Goal: Task Accomplishment & Management: Manage account settings

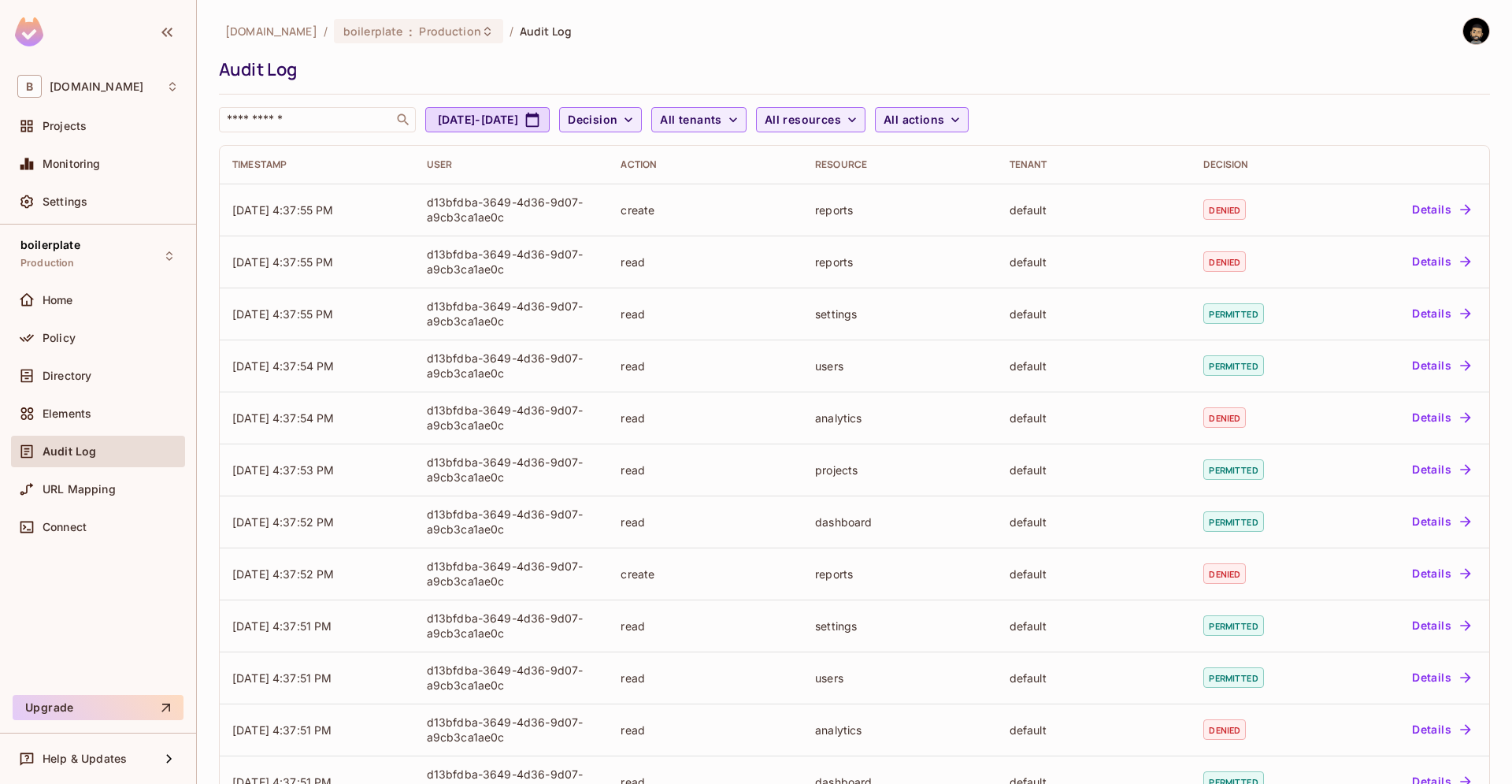
click at [1050, 47] on div "beecee.fr / boilerplate : Production / Audit Log Audit Log ​ Aug 11, 2025 - Sep…" at bounding box center [854, 74] width 1271 height 115
click at [74, 419] on span "Elements" at bounding box center [67, 413] width 49 height 13
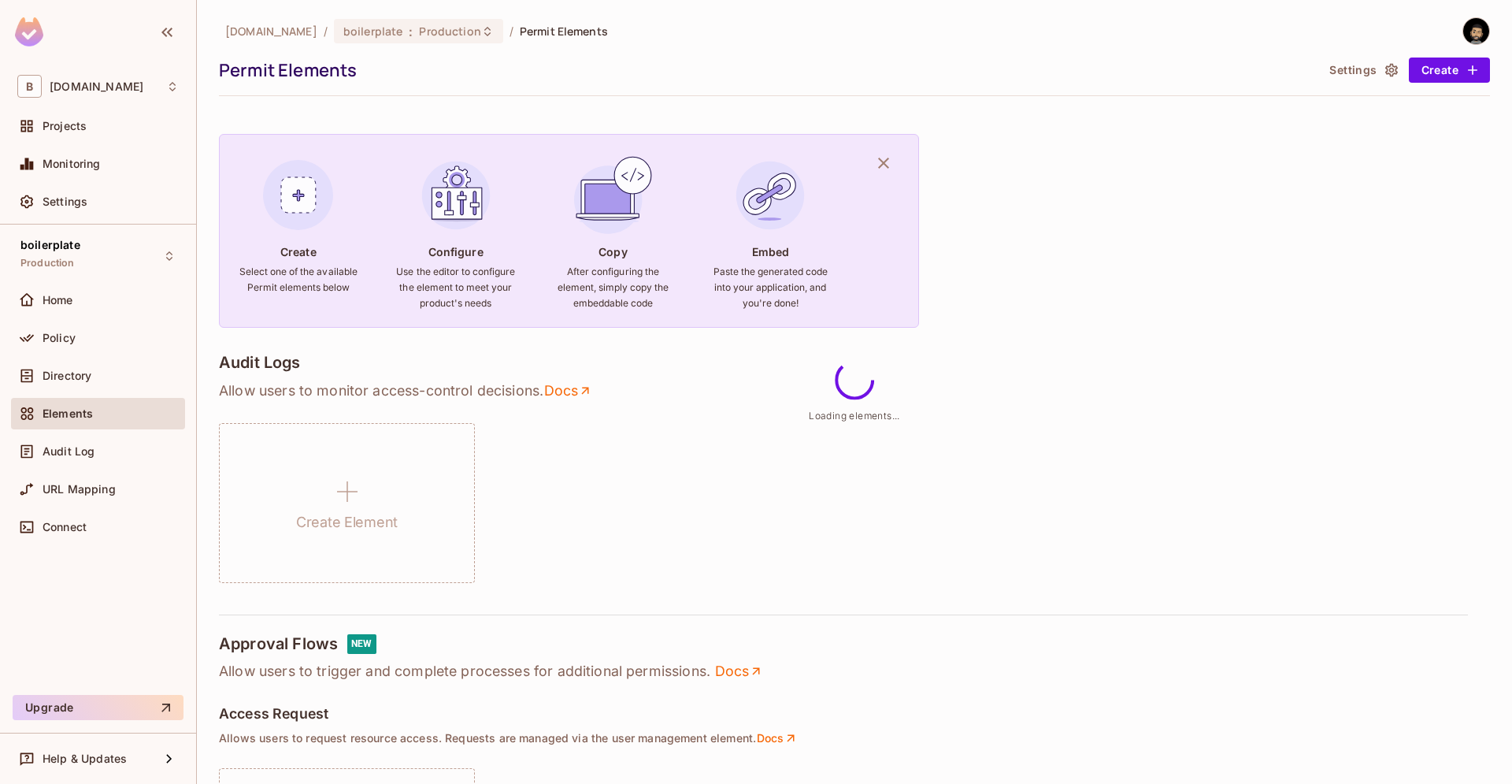
click at [71, 381] on span "Directory" at bounding box center [67, 375] width 49 height 13
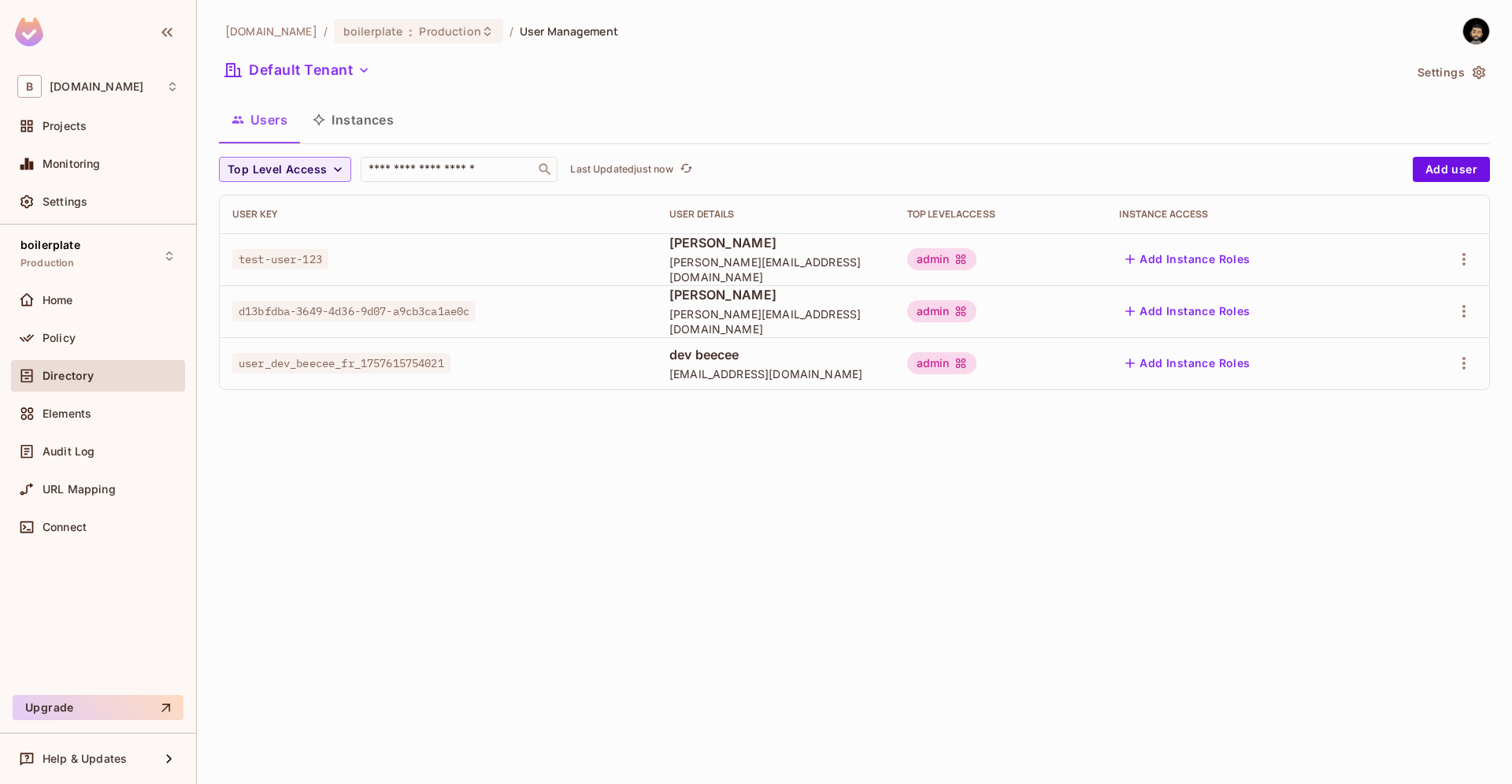
click at [1459, 279] on td at bounding box center [1444, 259] width 91 height 52
click at [1457, 267] on icon "button" at bounding box center [1465, 259] width 19 height 19
click at [1422, 380] on li "Delete User" at bounding box center [1396, 364] width 139 height 35
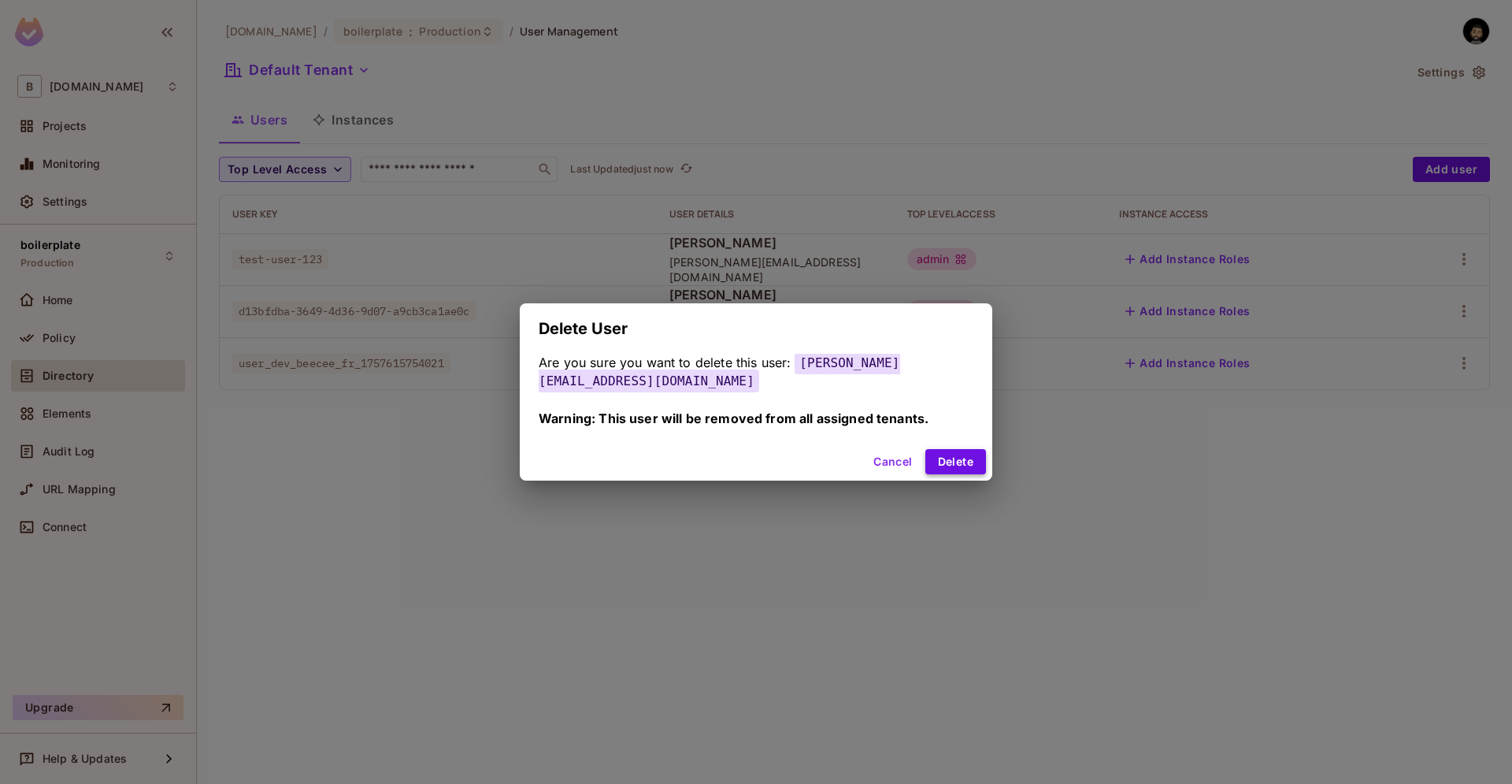
click at [947, 454] on button "Delete" at bounding box center [956, 462] width 61 height 25
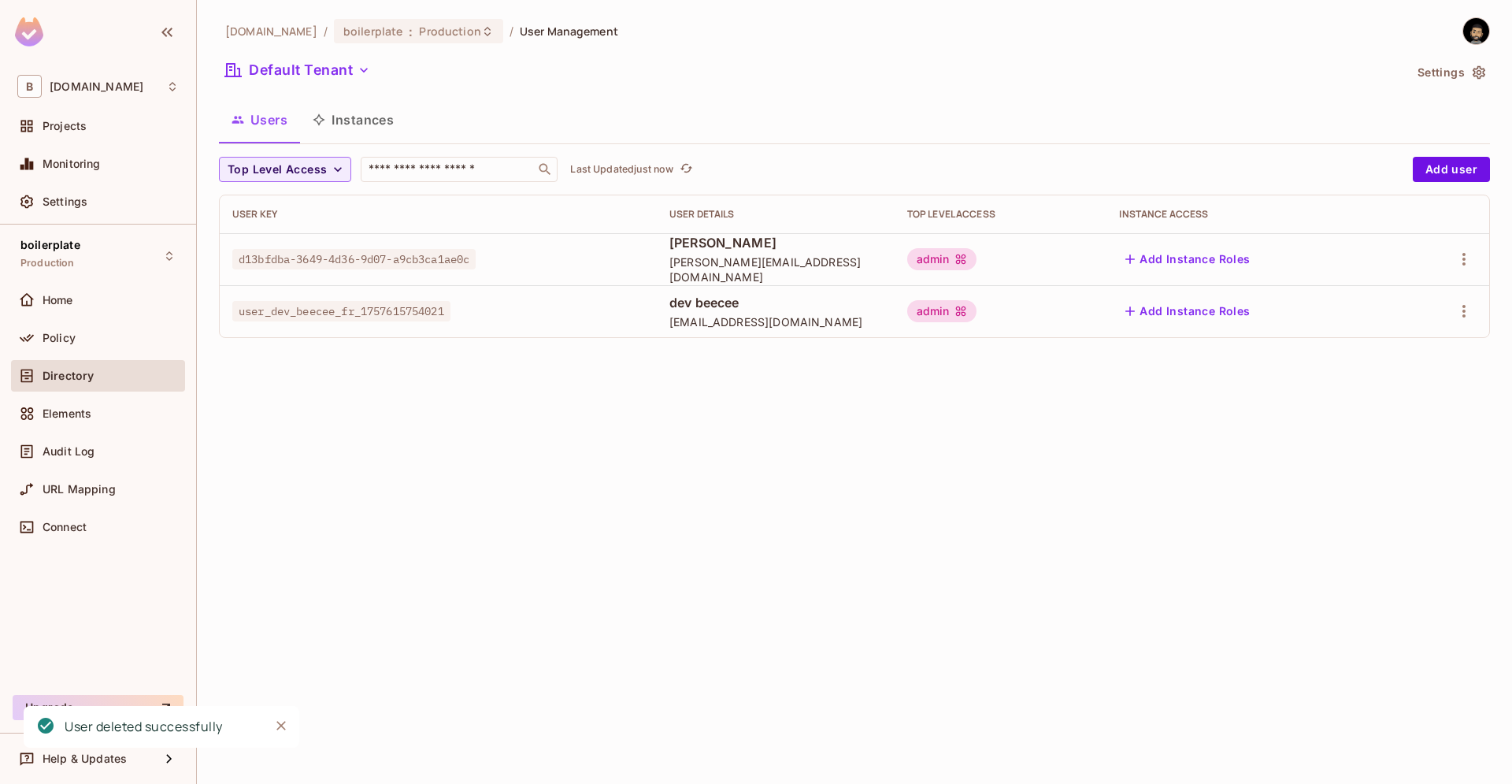
click at [770, 475] on div "beecee.fr / boilerplate : Production / User Management Default Tenant Settings …" at bounding box center [854, 392] width 1315 height 784
click at [1455, 294] on td at bounding box center [1444, 311] width 91 height 52
click at [1465, 307] on icon "button" at bounding box center [1465, 311] width 3 height 13
click at [1361, 343] on div "Edit" at bounding box center [1367, 348] width 58 height 25
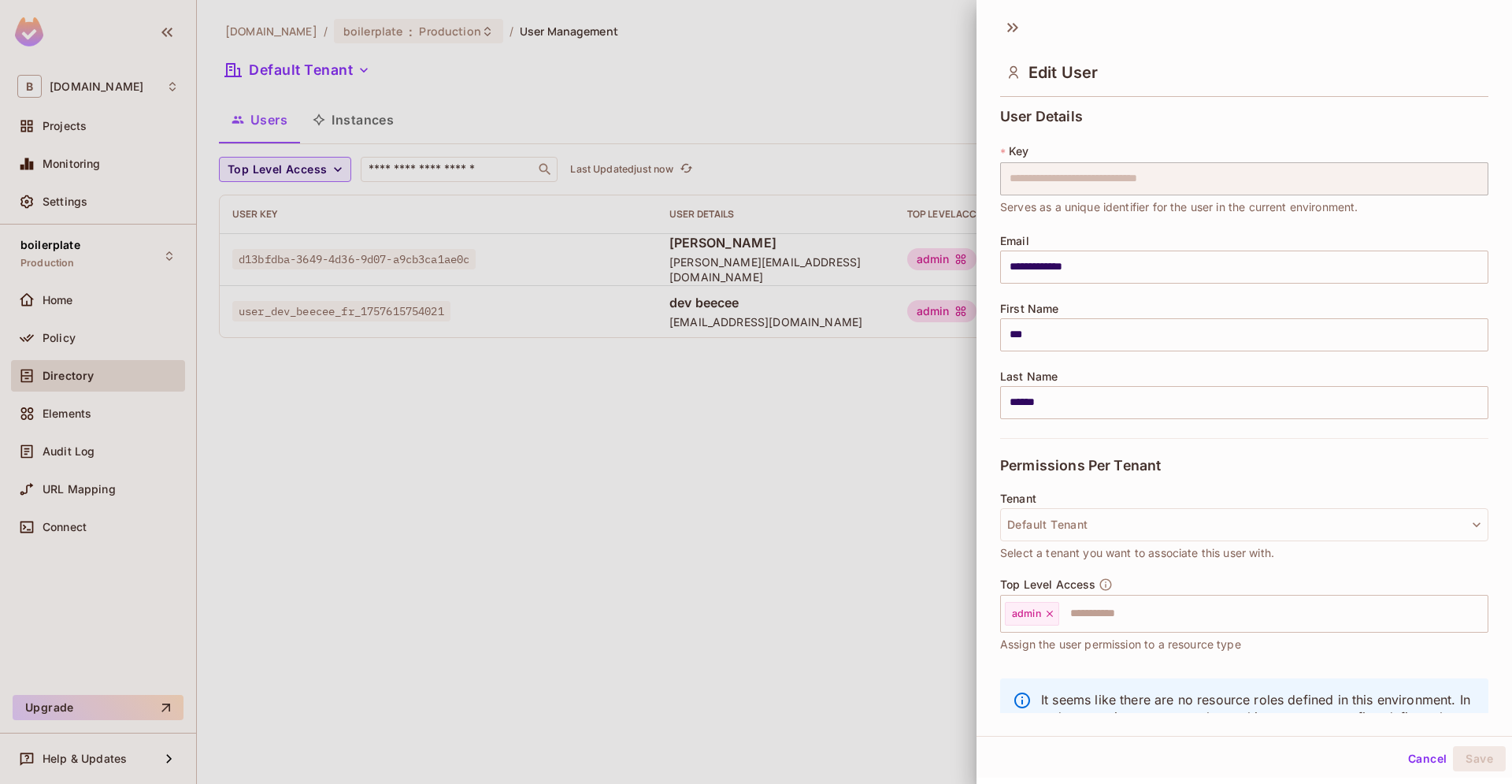
click at [810, 590] on div at bounding box center [756, 392] width 1512 height 784
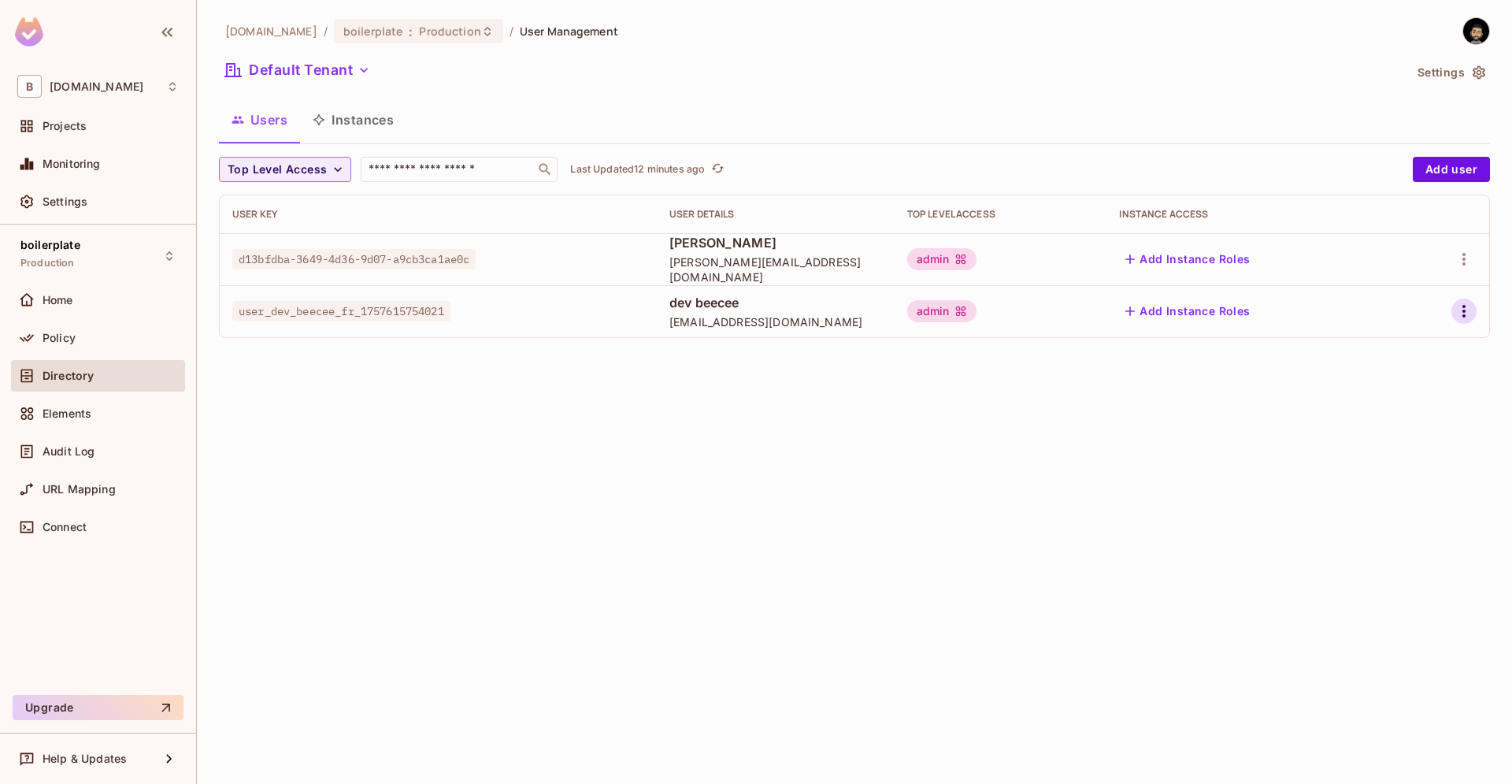
click at [1459, 307] on icon "button" at bounding box center [1465, 311] width 19 height 19
click at [1351, 413] on icon at bounding box center [1348, 416] width 11 height 14
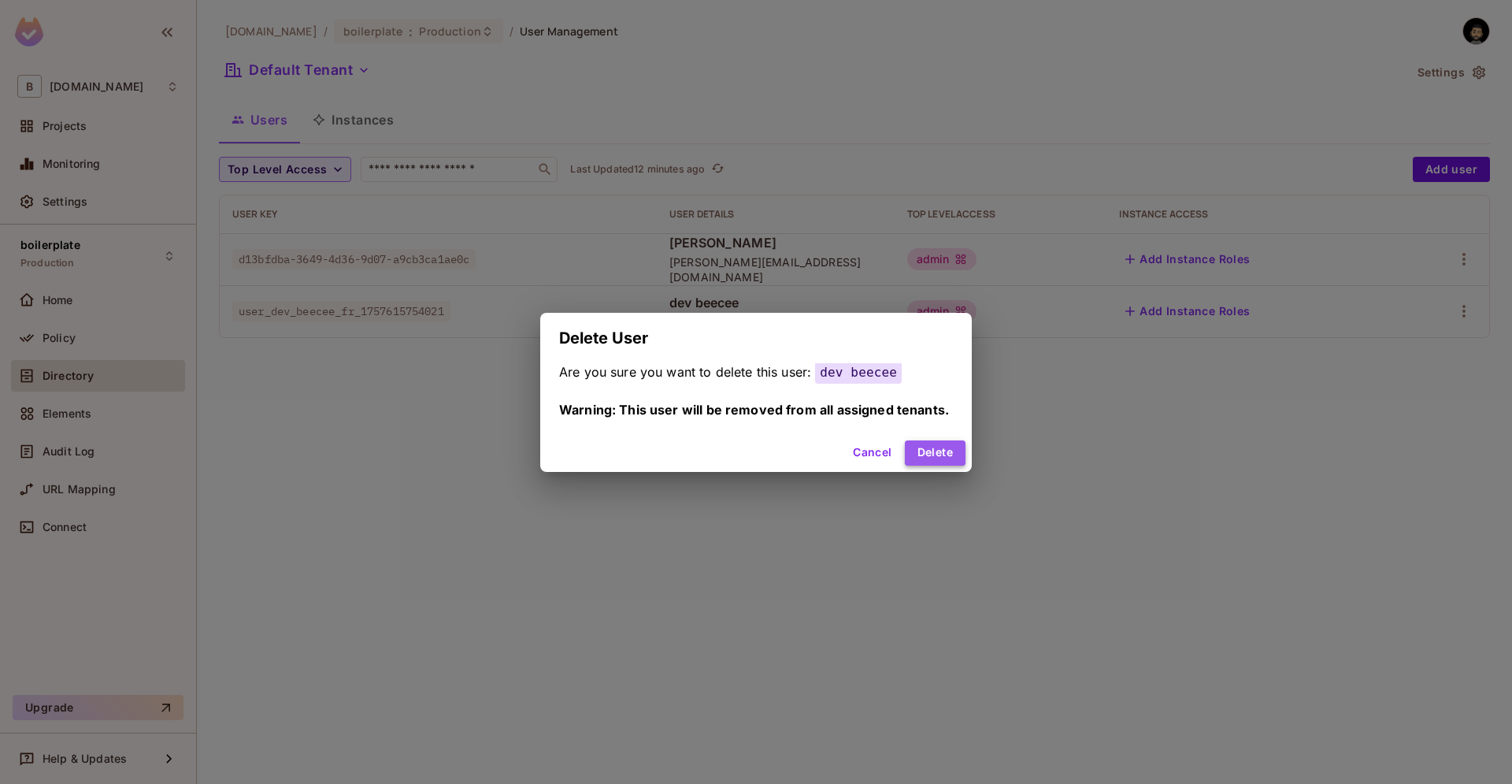
click at [942, 446] on button "Delete" at bounding box center [935, 453] width 61 height 25
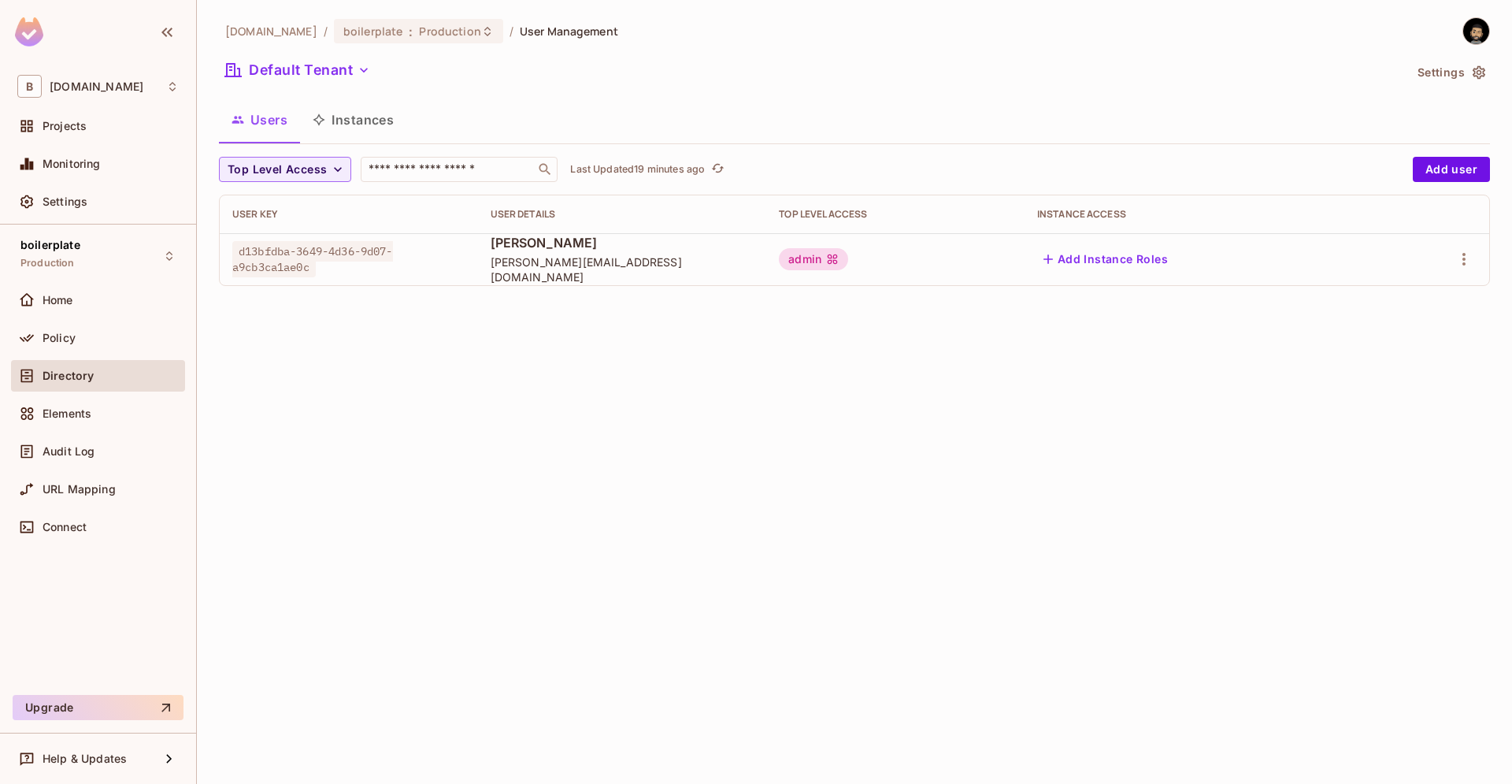
click at [1331, 619] on div "beecee.fr / boilerplate : Production / User Management Default Tenant Settings …" at bounding box center [854, 392] width 1315 height 784
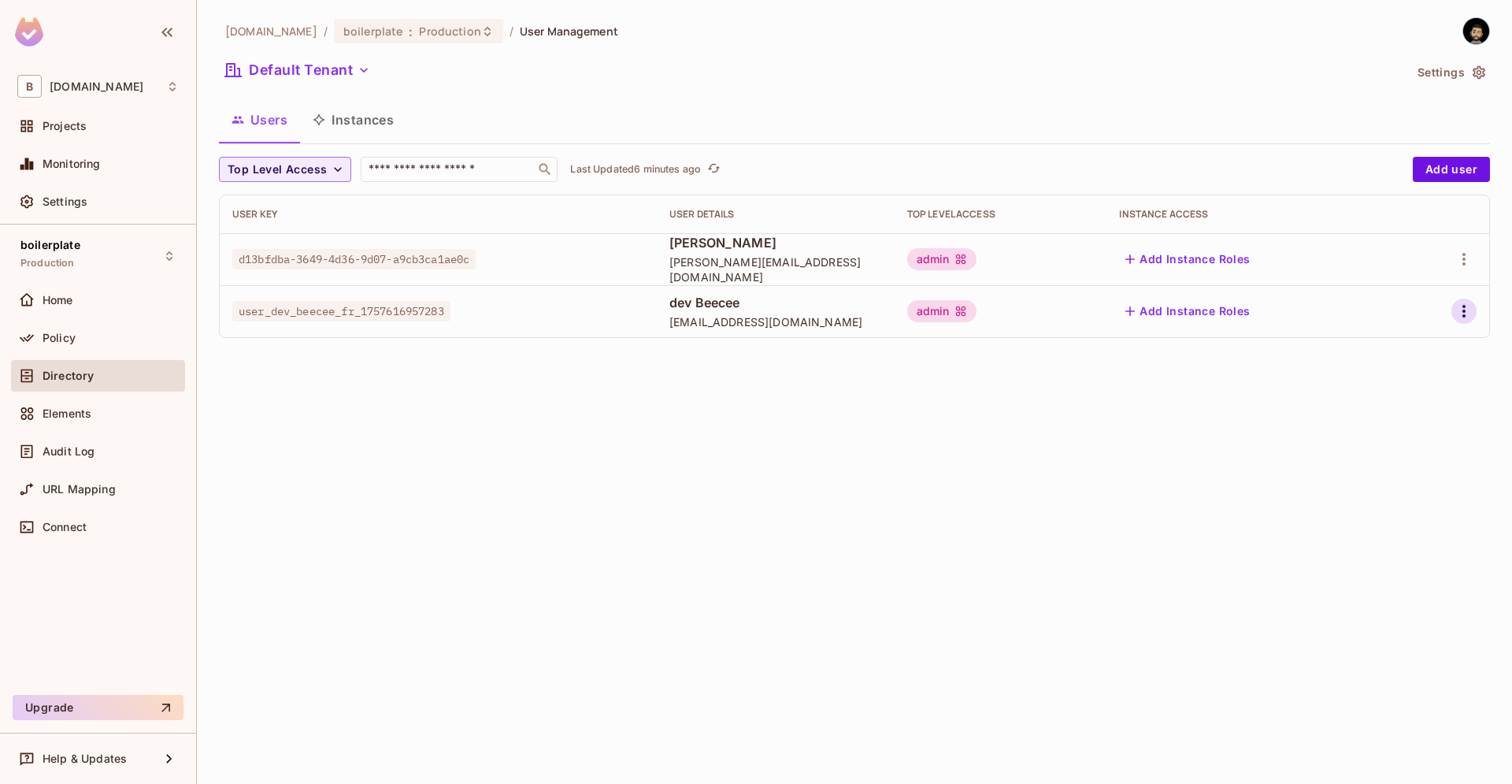
click at [1459, 321] on icon "button" at bounding box center [1465, 311] width 19 height 19
click at [1393, 408] on span "Delete User" at bounding box center [1401, 416] width 72 height 25
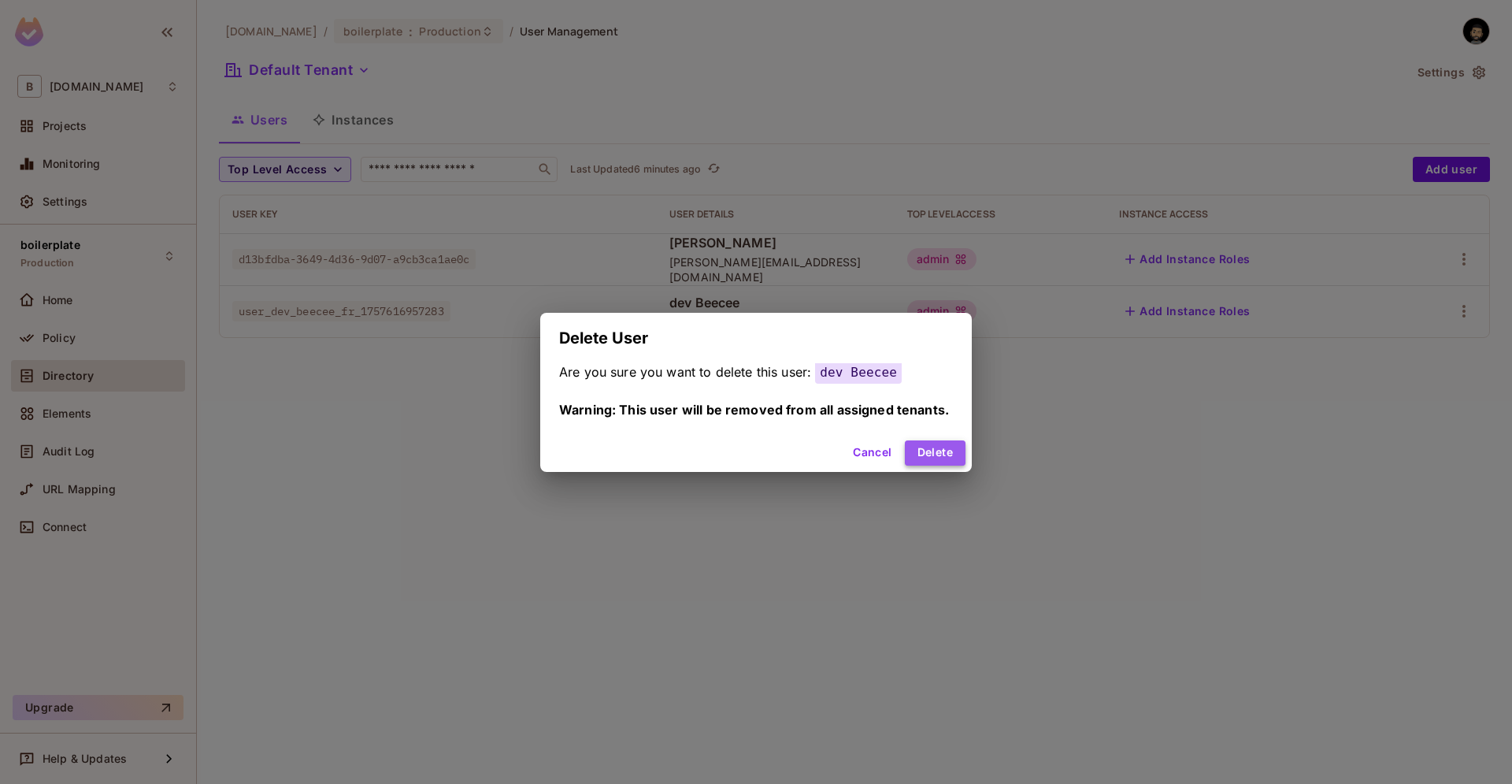
click at [952, 460] on button "Delete" at bounding box center [935, 453] width 61 height 25
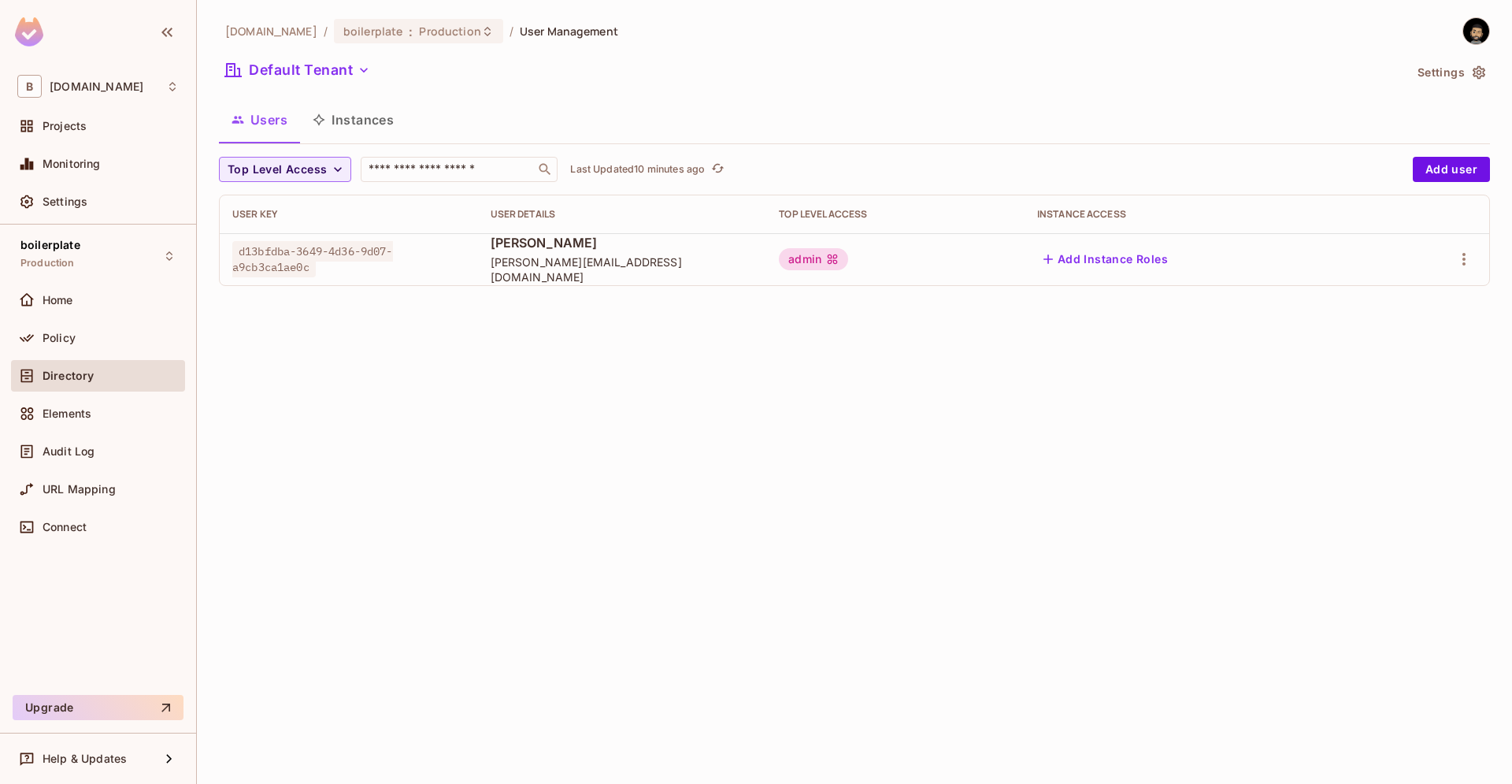
click at [650, 361] on div "beecee.fr / boilerplate : Production / User Management Default Tenant Settings …" at bounding box center [854, 392] width 1315 height 784
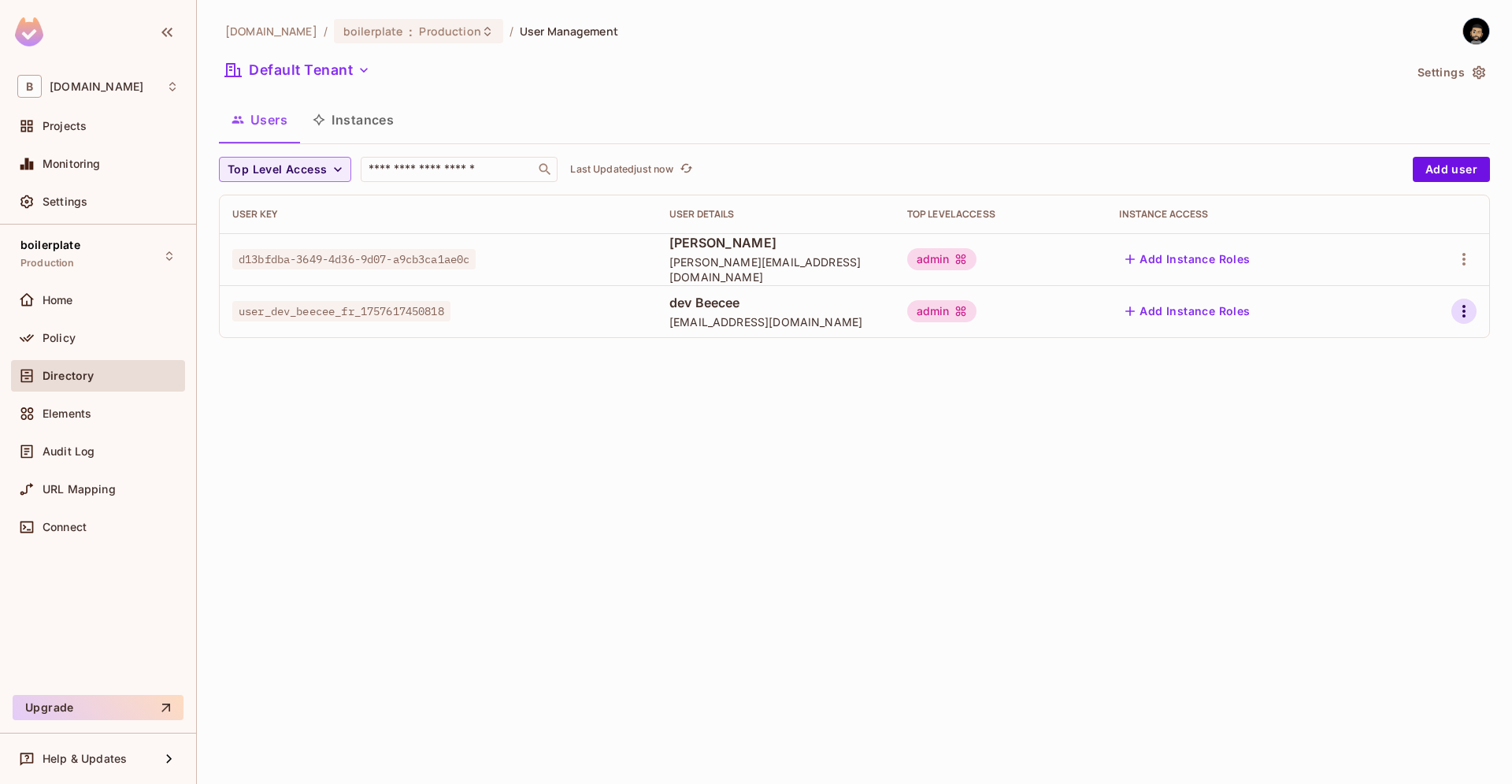
click at [1472, 310] on icon "button" at bounding box center [1465, 311] width 19 height 19
click at [1400, 414] on div "Delete User" at bounding box center [1401, 416] width 62 height 16
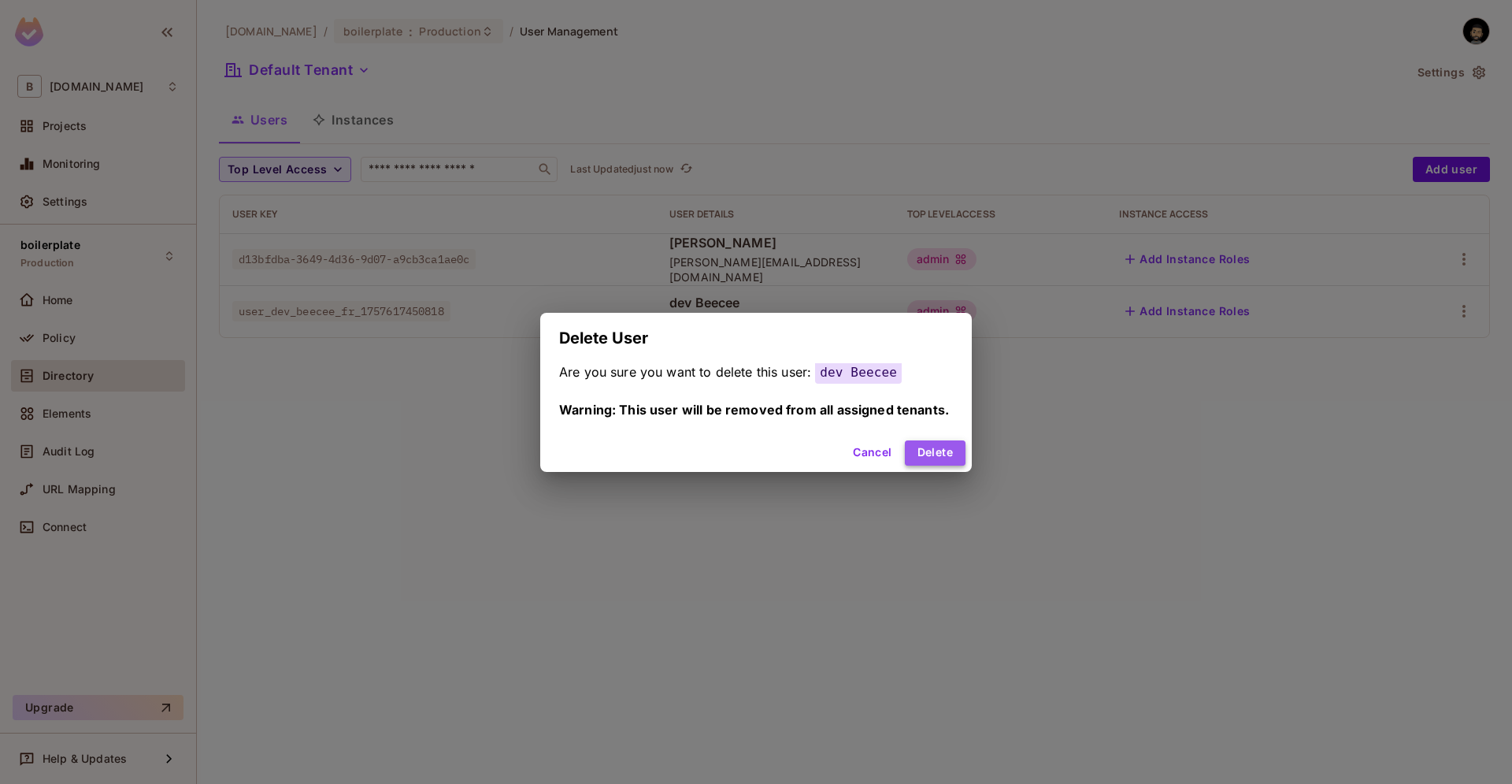
click at [912, 453] on button "Delete" at bounding box center [935, 453] width 61 height 25
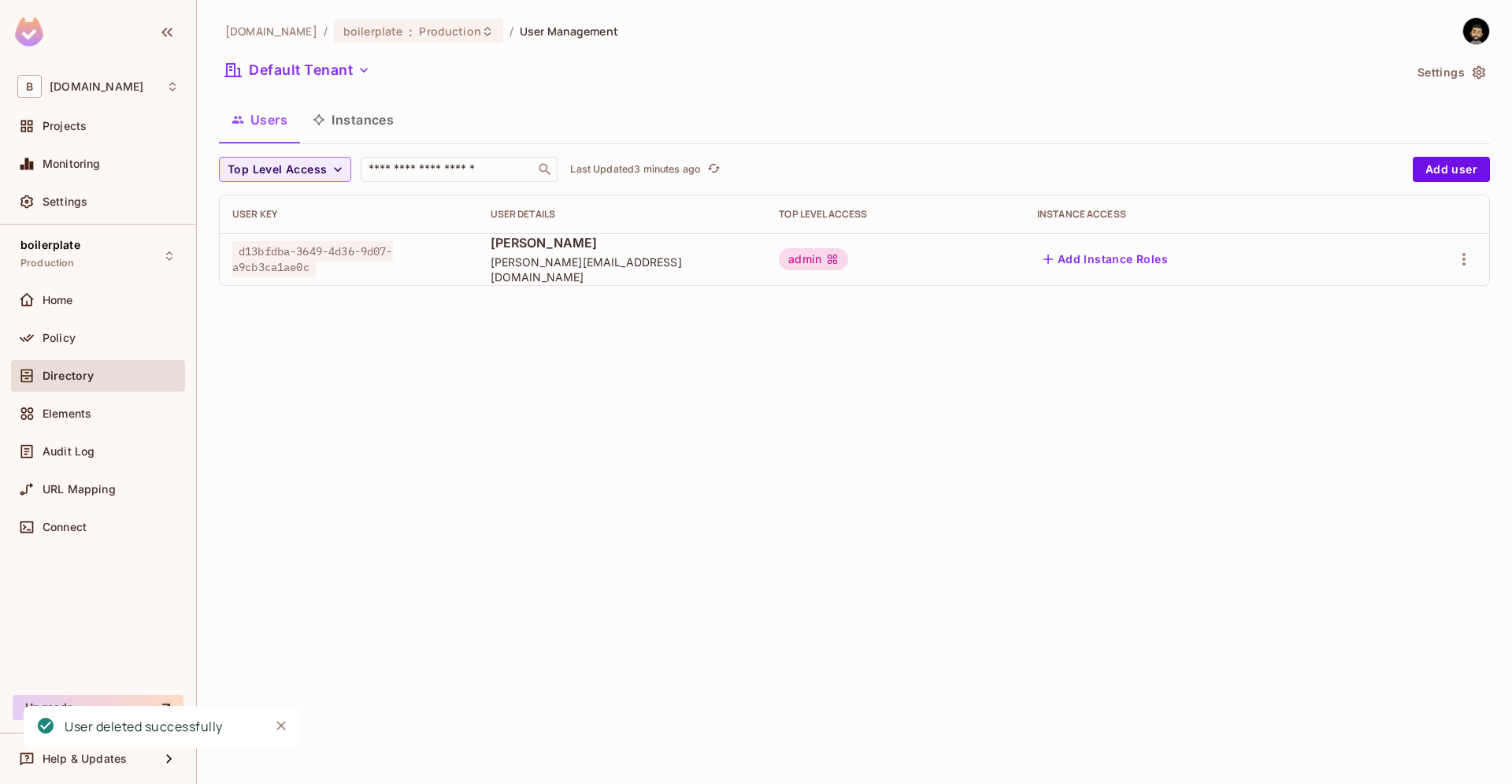
click at [1276, 428] on div "beecee.fr / boilerplate : Production / User Management Default Tenant Settings …" at bounding box center [854, 392] width 1315 height 784
click at [707, 172] on button "Click to refresh data" at bounding box center [714, 169] width 19 height 19
click at [660, 433] on div "beecee.fr / boilerplate : Production / User Management Default Tenant Settings …" at bounding box center [854, 392] width 1315 height 784
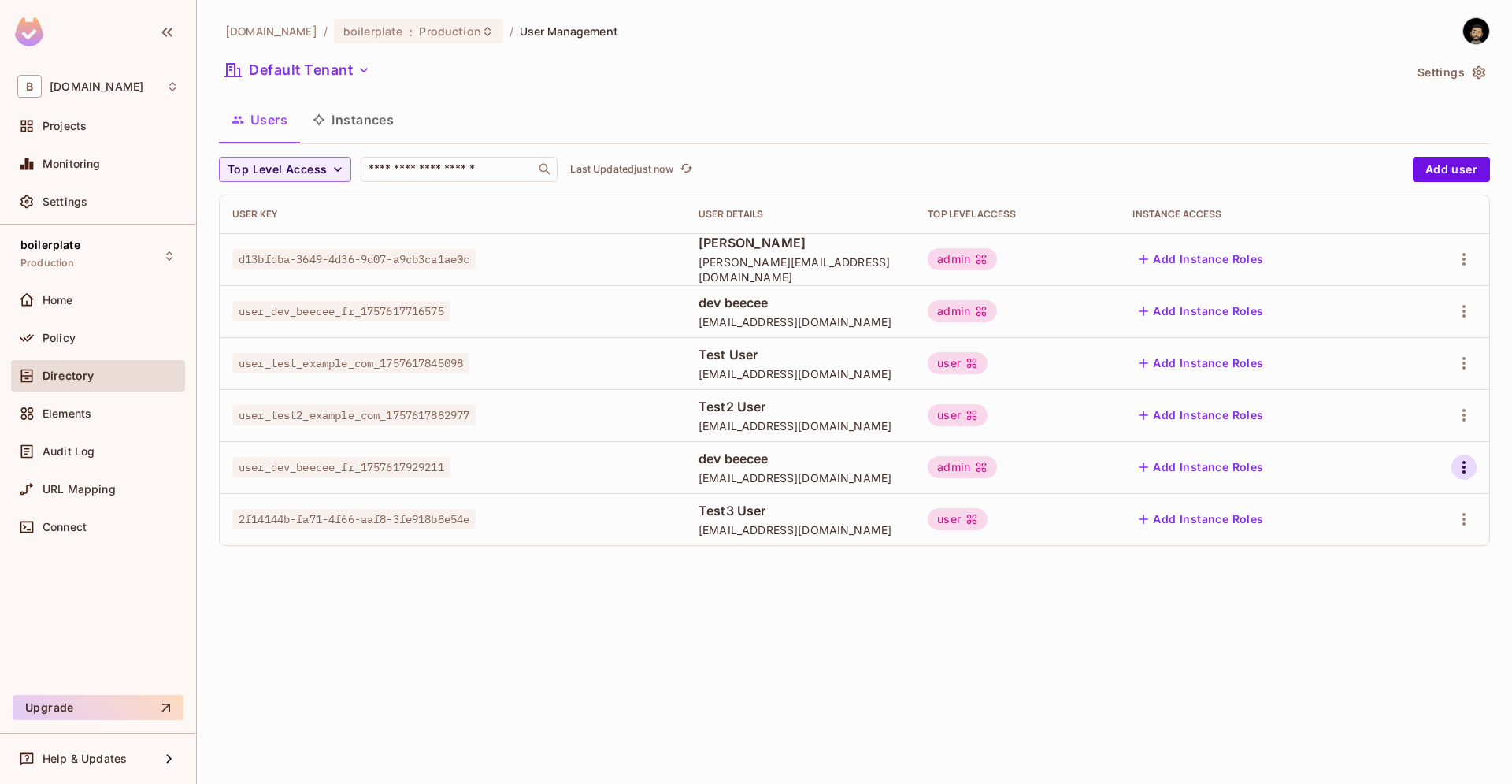
click at [1469, 460] on icon "button" at bounding box center [1465, 467] width 19 height 19
click at [1389, 583] on span "Delete User" at bounding box center [1401, 573] width 72 height 25
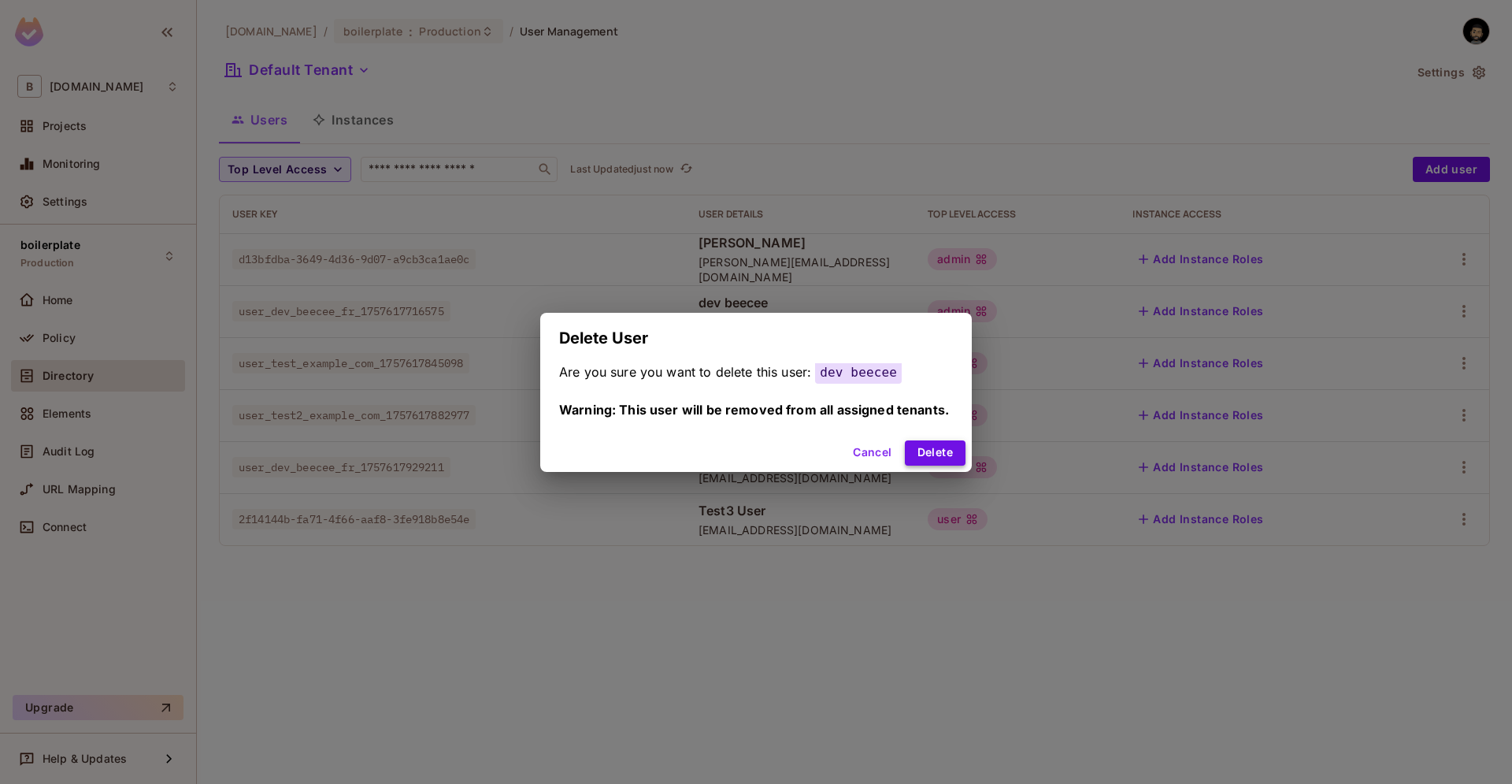
click at [913, 446] on button "Delete" at bounding box center [935, 453] width 61 height 25
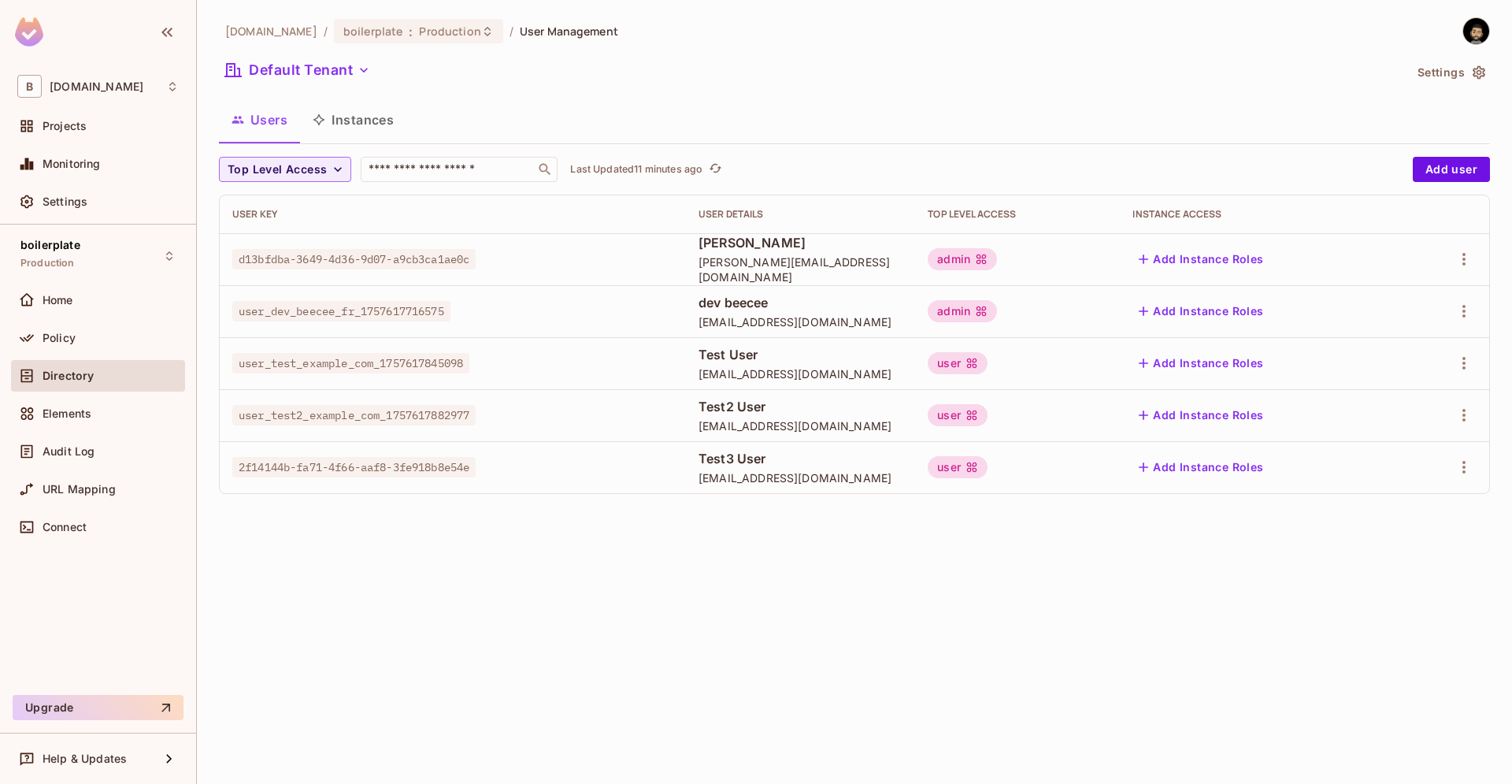
click at [746, 555] on div "beecee.fr / boilerplate : Production / User Management Default Tenant Settings …" at bounding box center [854, 392] width 1315 height 784
click at [1462, 312] on icon "button" at bounding box center [1465, 311] width 19 height 19
click at [1411, 427] on span "Delete User" at bounding box center [1401, 416] width 72 height 25
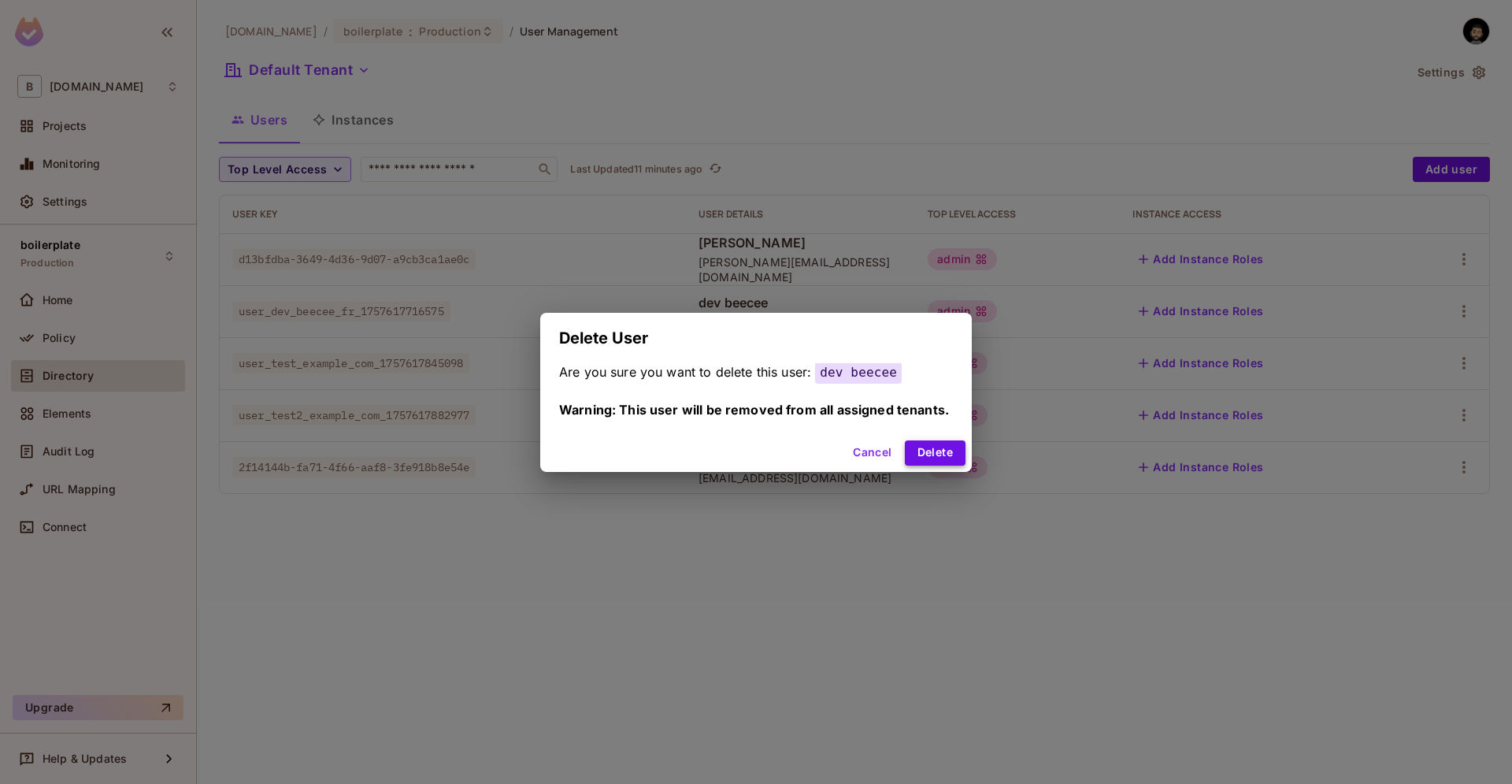
click at [909, 452] on button "Delete" at bounding box center [935, 453] width 61 height 25
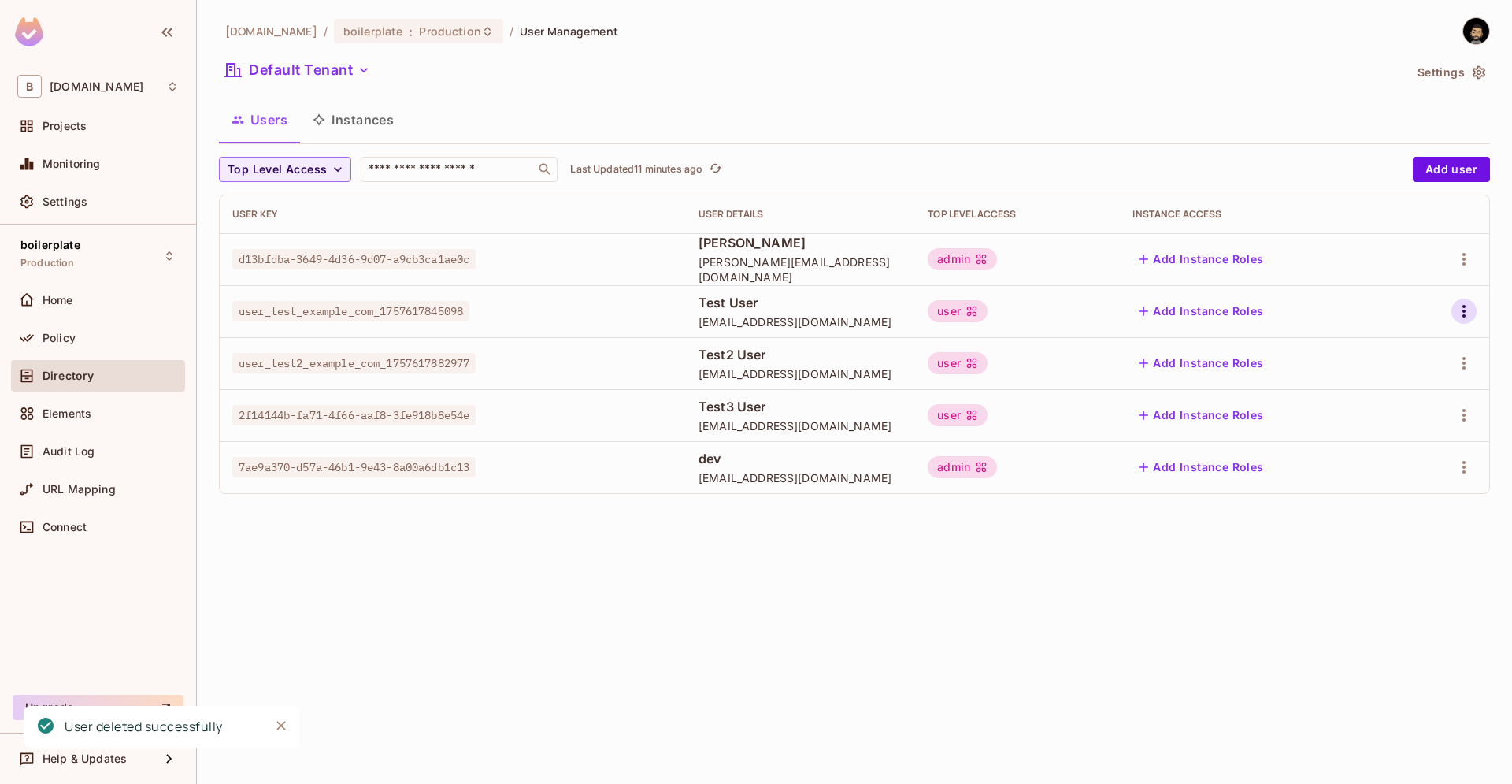
click at [1462, 307] on icon "button" at bounding box center [1465, 311] width 19 height 19
click at [1408, 411] on div "Delete User" at bounding box center [1401, 416] width 62 height 16
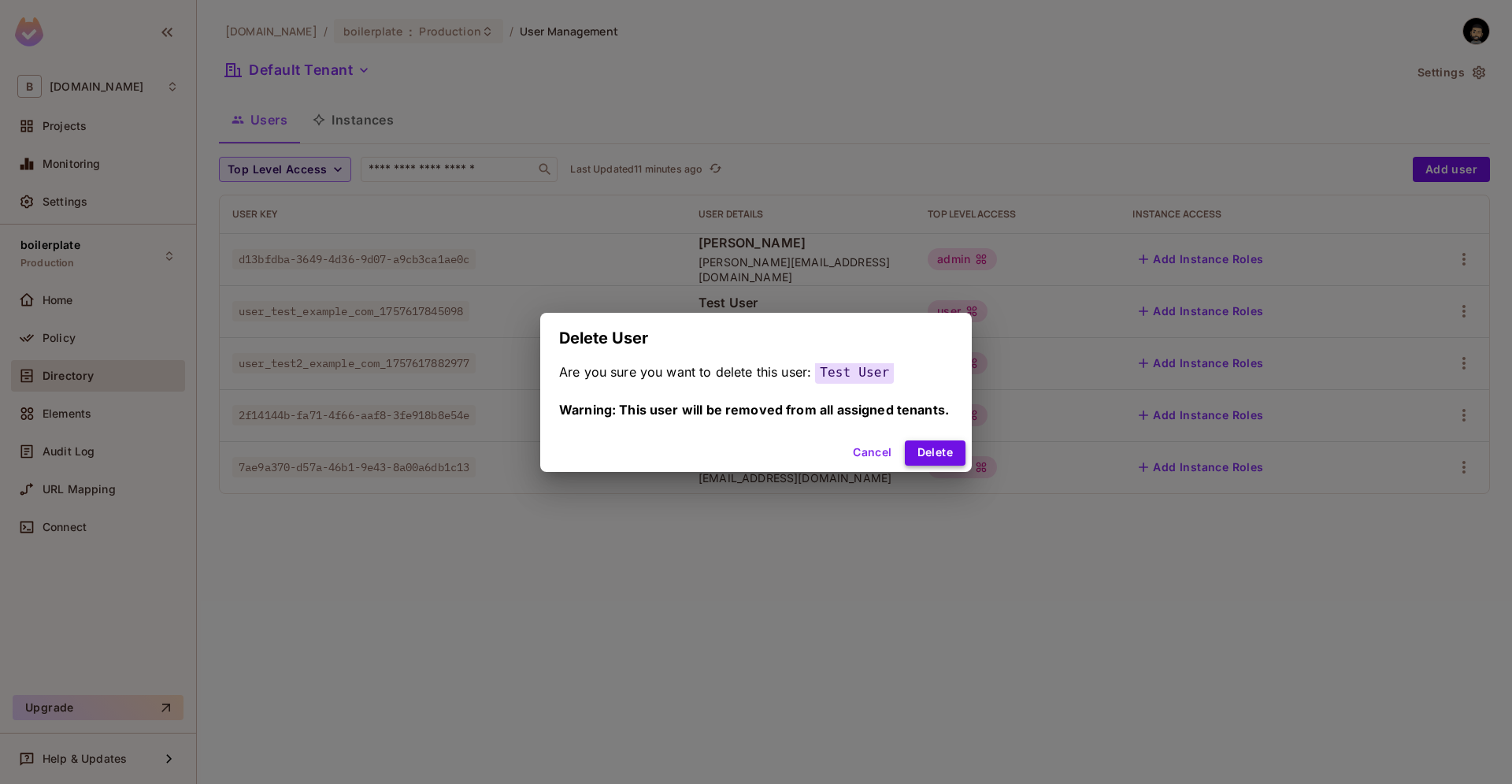
click at [937, 462] on button "Delete" at bounding box center [935, 453] width 61 height 25
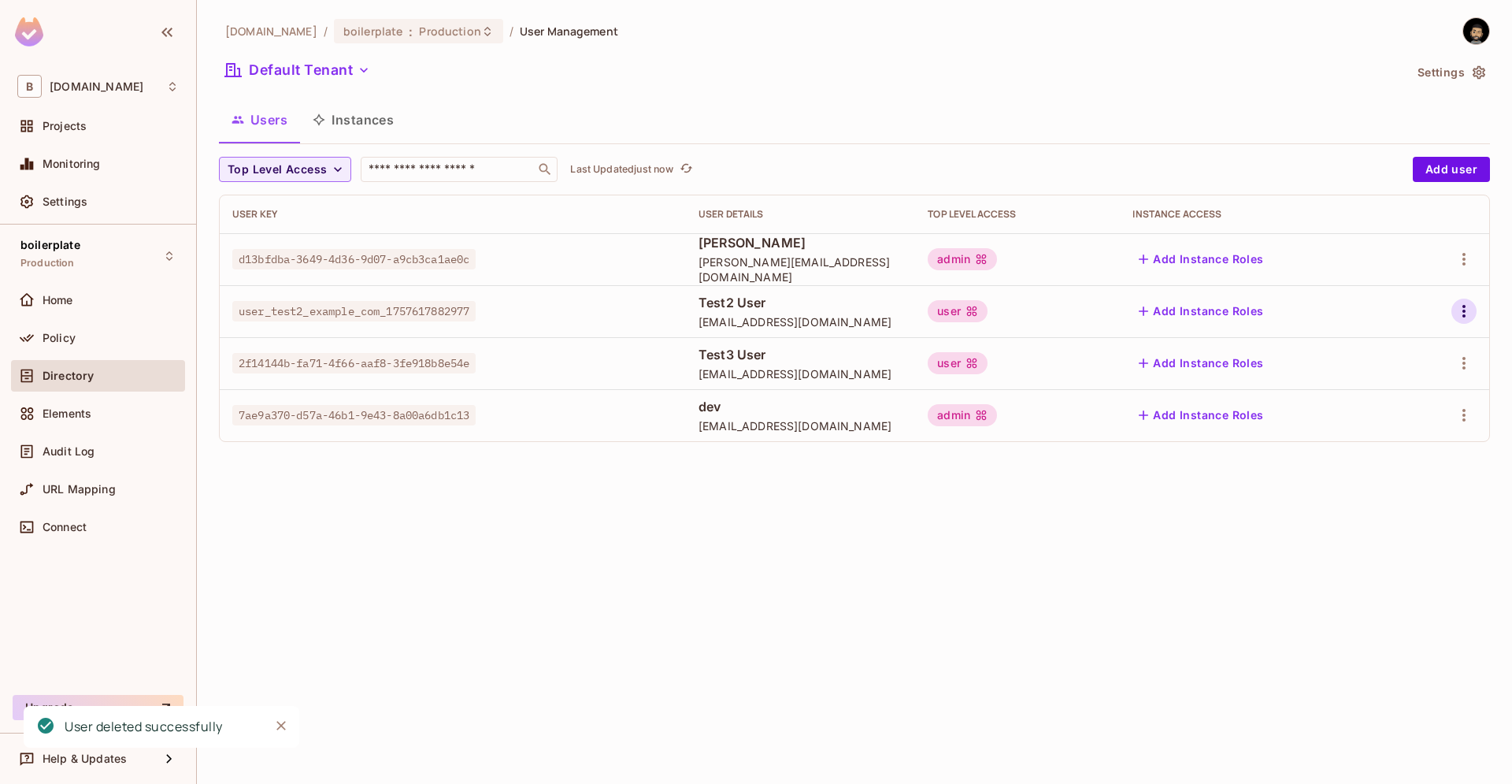
click at [1463, 309] on icon "button" at bounding box center [1465, 311] width 19 height 19
click at [1366, 407] on span "Delete User" at bounding box center [1401, 416] width 72 height 25
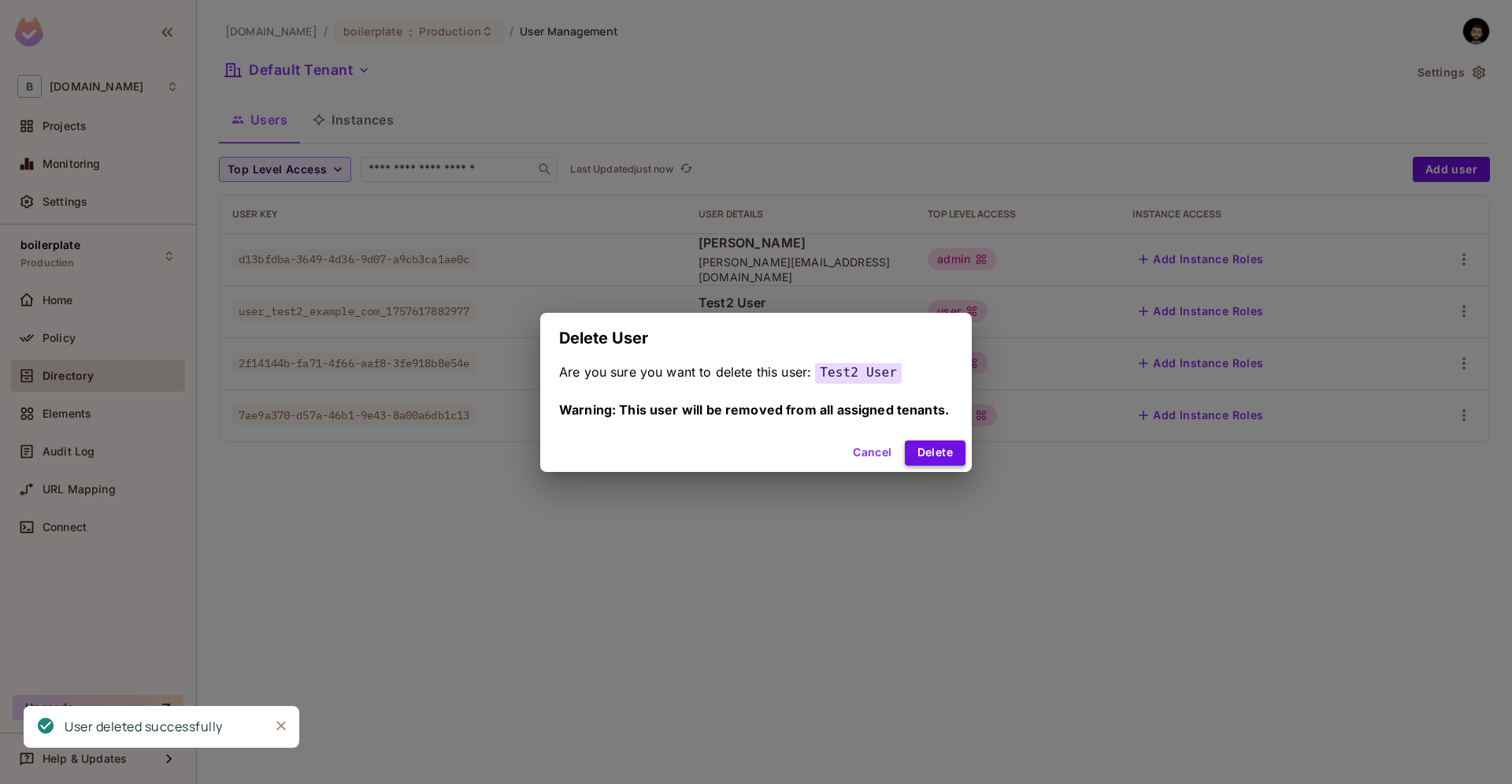
click at [916, 444] on button "Delete" at bounding box center [935, 453] width 61 height 25
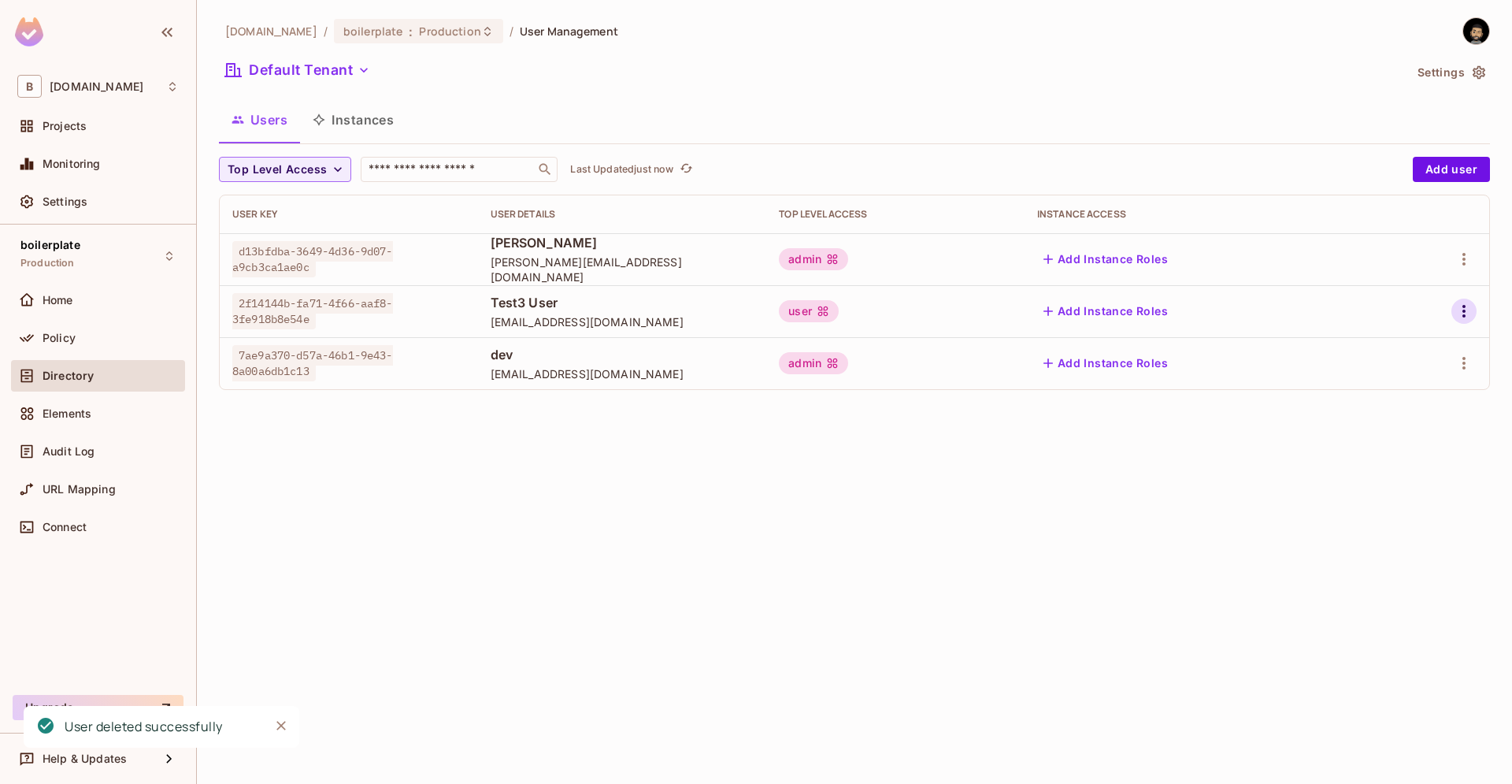
click at [1465, 316] on icon "button" at bounding box center [1465, 311] width 3 height 13
click at [1377, 409] on div "Delete User" at bounding box center [1401, 416] width 62 height 16
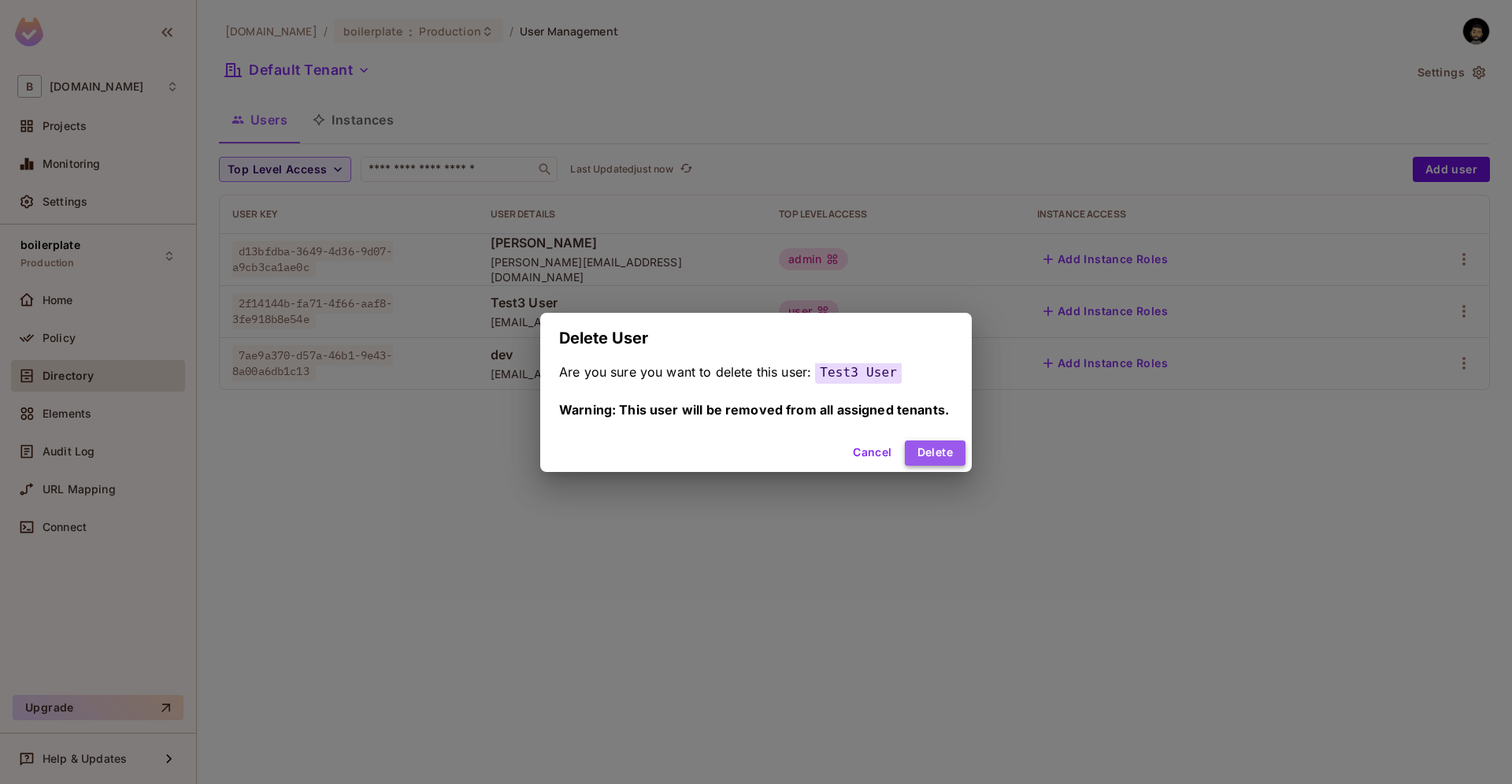
click at [933, 462] on button "Delete" at bounding box center [935, 453] width 61 height 25
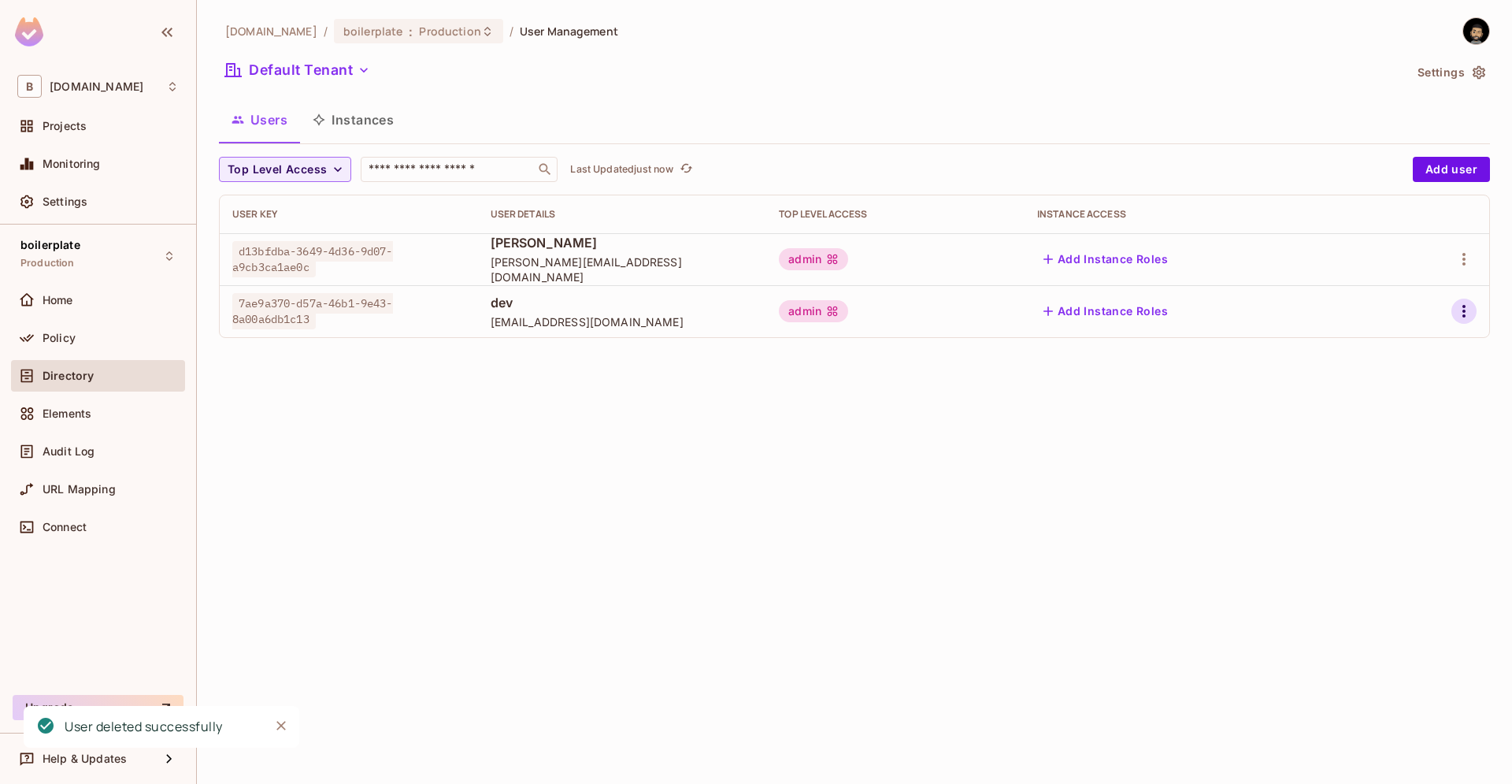
click at [1454, 315] on button "button" at bounding box center [1465, 311] width 25 height 25
click at [1344, 431] on li "Delete User" at bounding box center [1396, 416] width 139 height 35
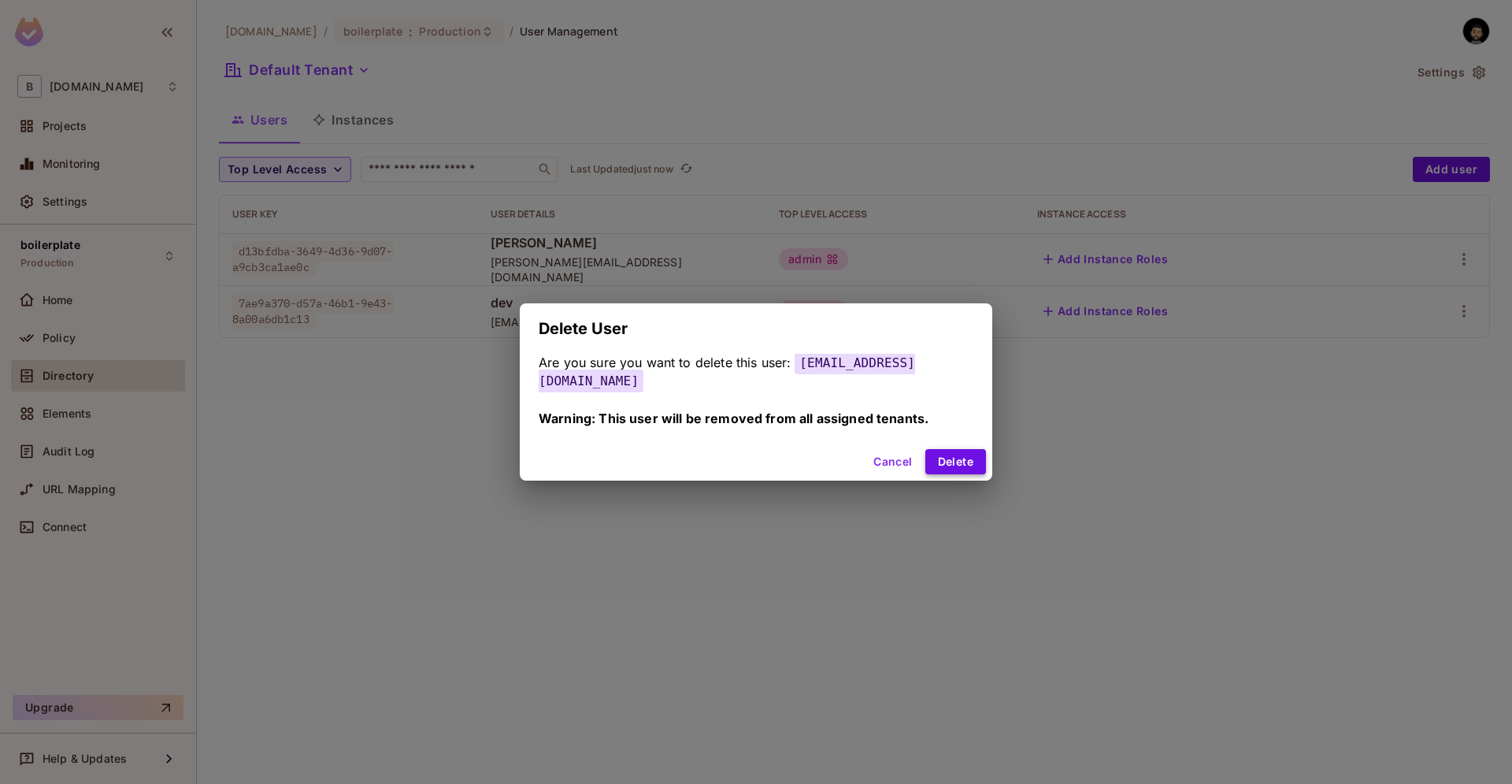
click at [946, 454] on button "Delete" at bounding box center [956, 462] width 61 height 25
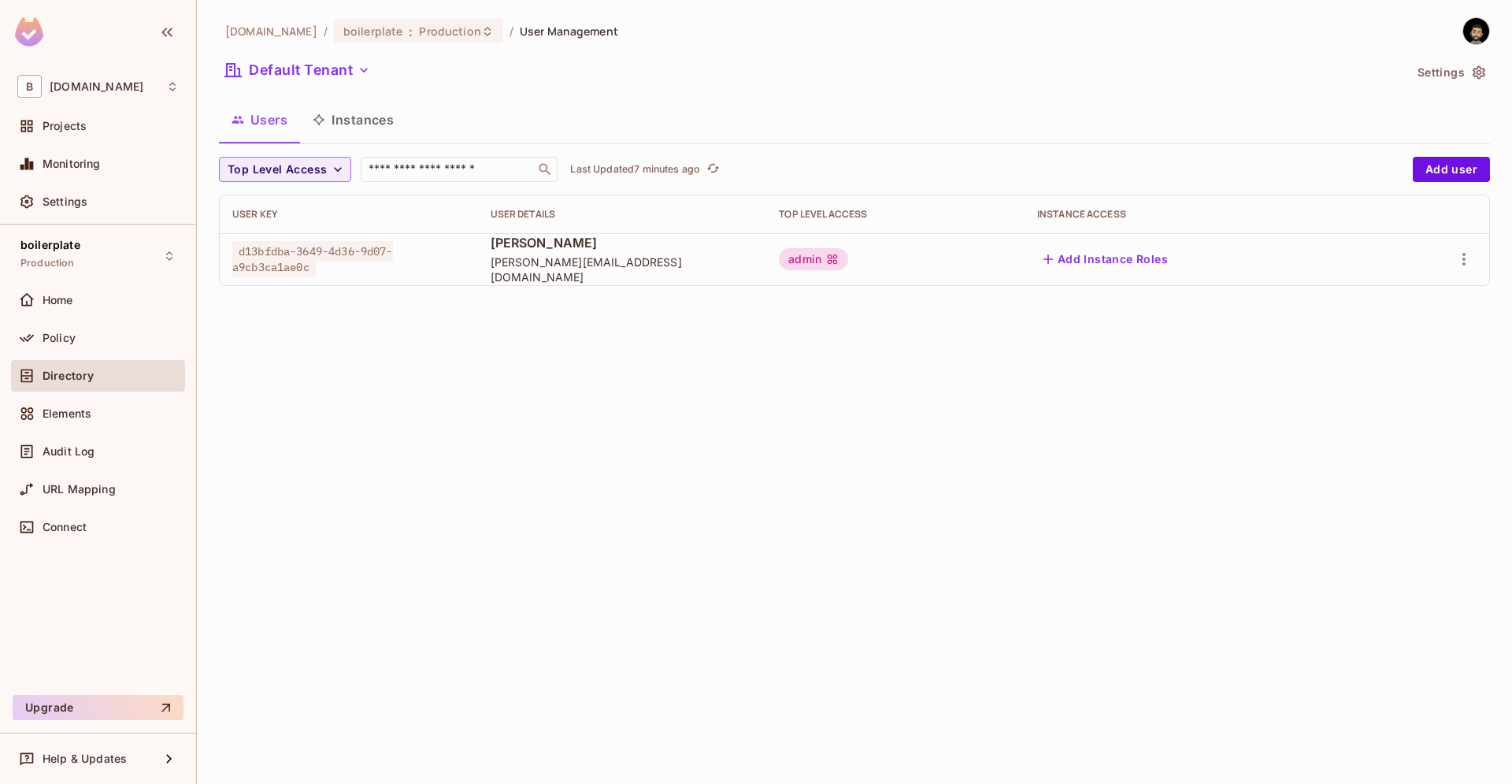
click at [1005, 411] on div "beecee.fr / boilerplate : Production / User Management Default Tenant Settings …" at bounding box center [854, 392] width 1315 height 784
click at [709, 168] on icon "refresh" at bounding box center [713, 168] width 13 height 13
click at [792, 497] on div "beecee.fr / boilerplate : Production / User Management Default Tenant Settings …" at bounding box center [854, 392] width 1315 height 784
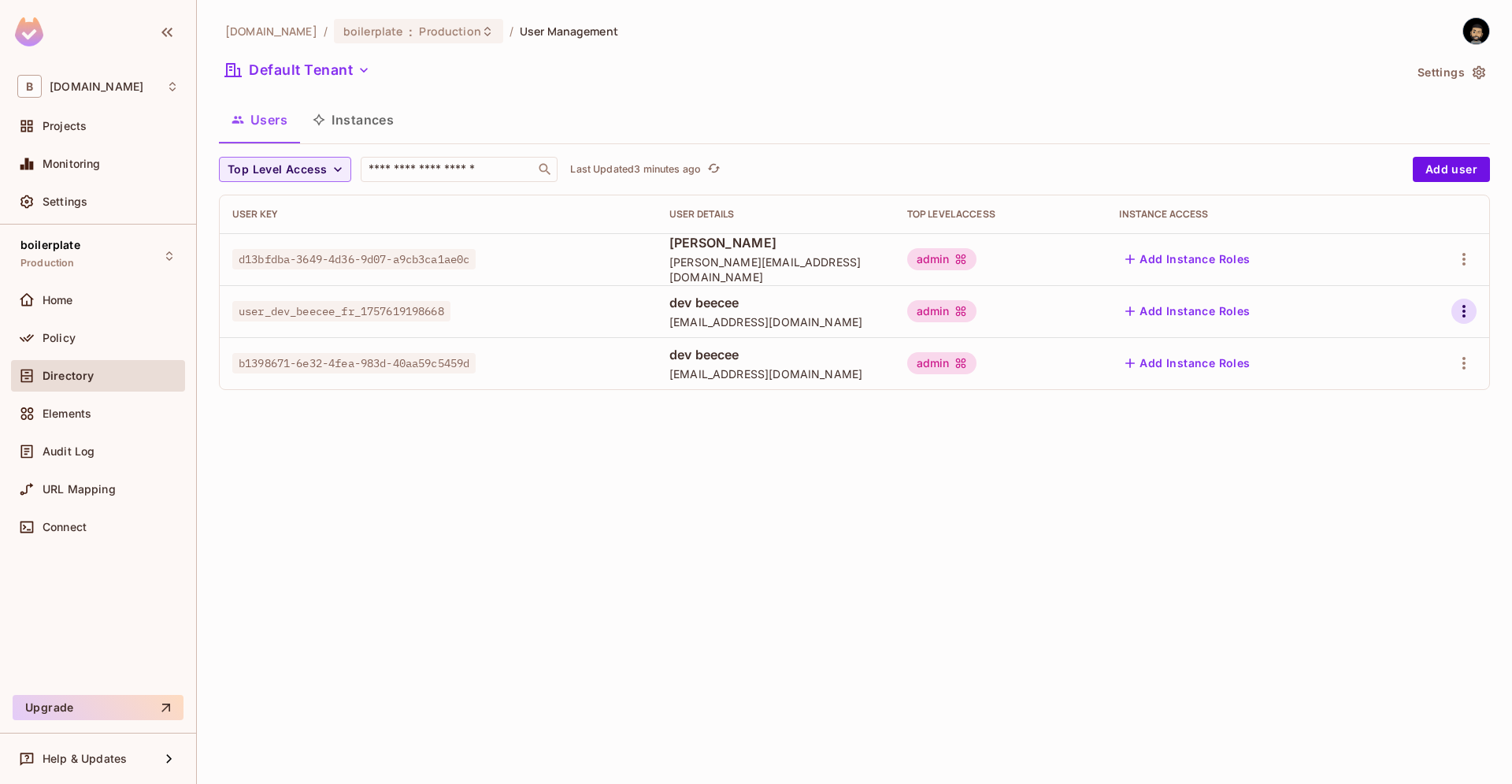
click at [1465, 311] on icon "button" at bounding box center [1465, 311] width 3 height 13
click at [1454, 404] on li "Delete User" at bounding box center [1396, 416] width 139 height 35
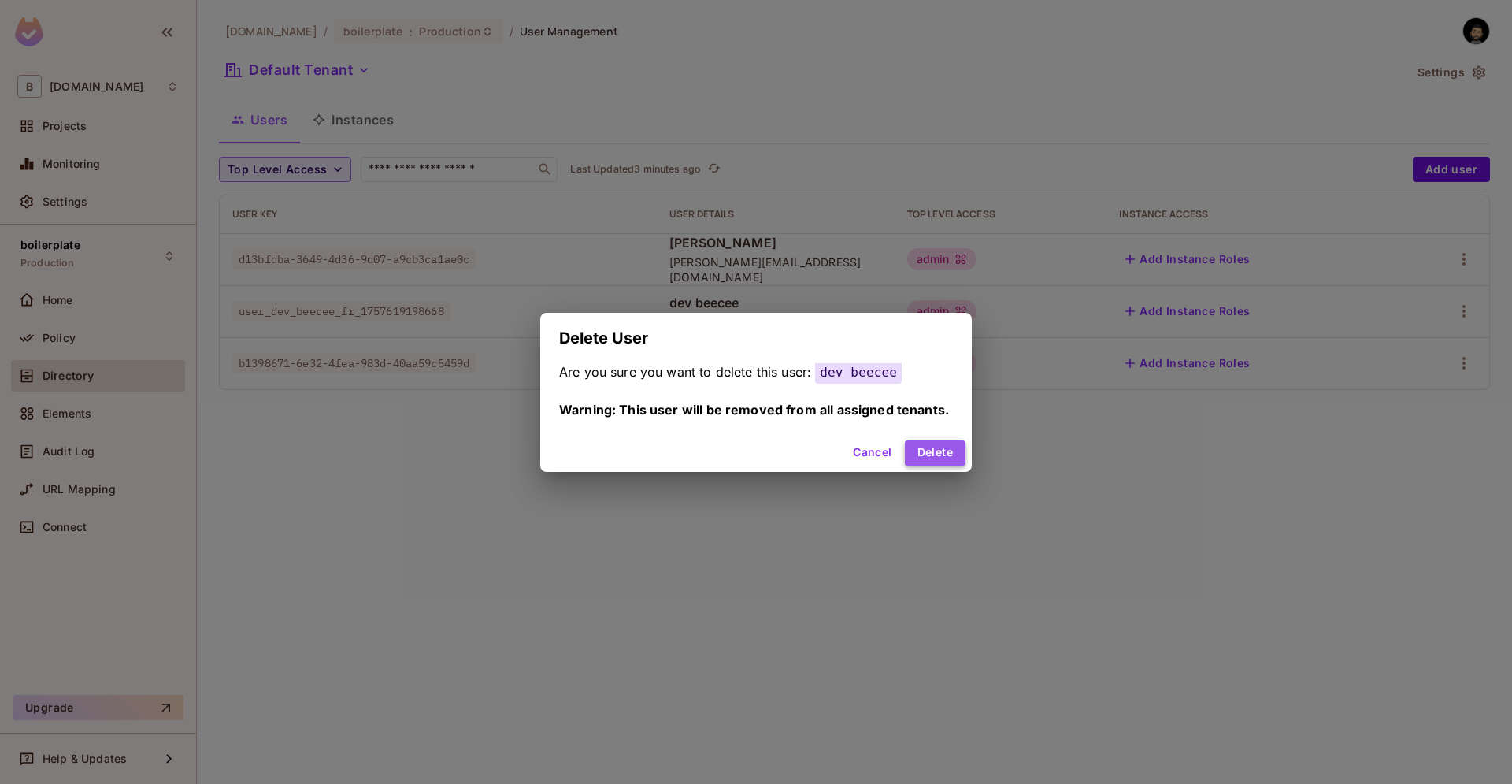
click at [950, 444] on button "Delete" at bounding box center [935, 453] width 61 height 25
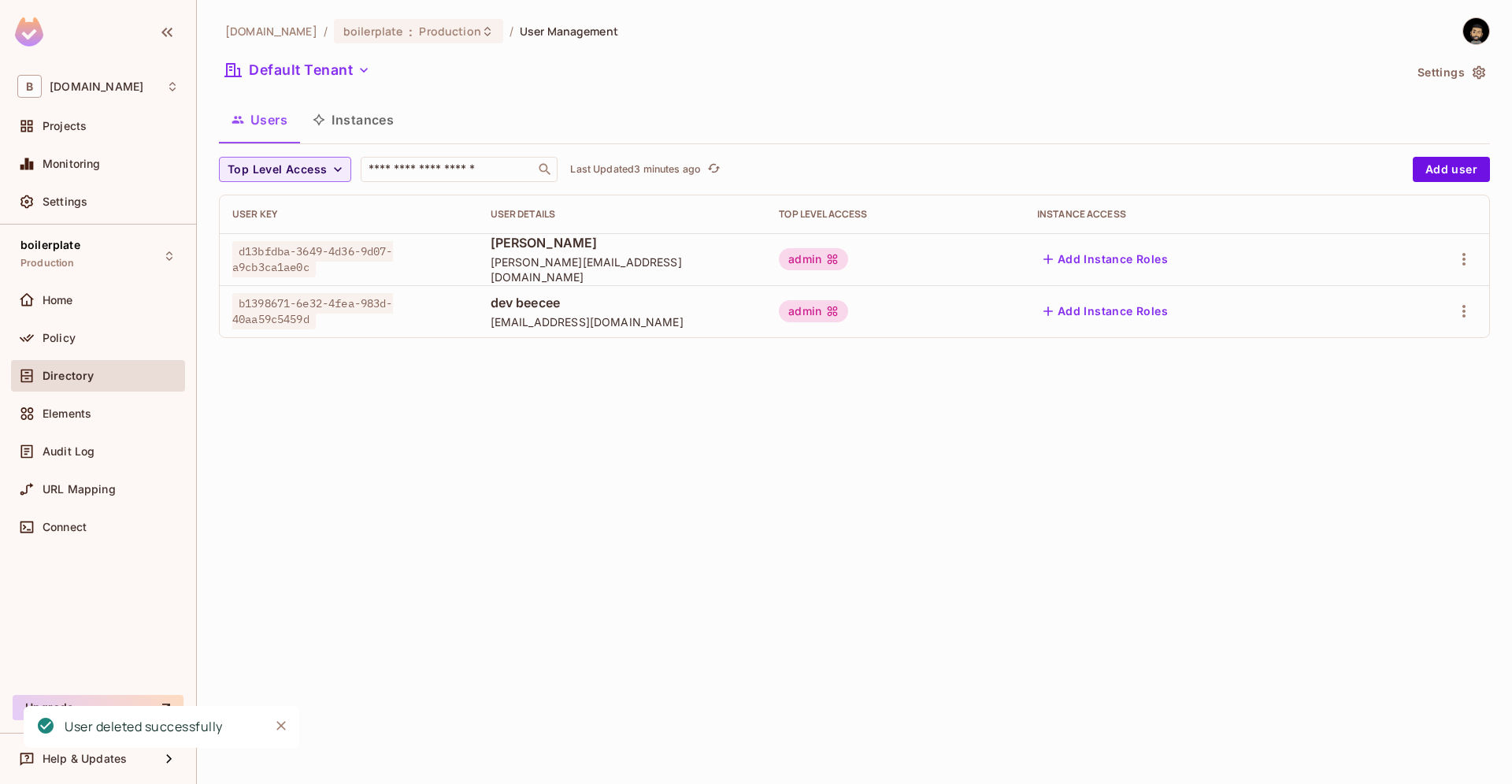
click at [1463, 329] on td at bounding box center [1435, 311] width 111 height 52
click at [1465, 311] on icon "button" at bounding box center [1465, 311] width 3 height 13
click at [1423, 421] on div "Delete User" at bounding box center [1401, 416] width 62 height 16
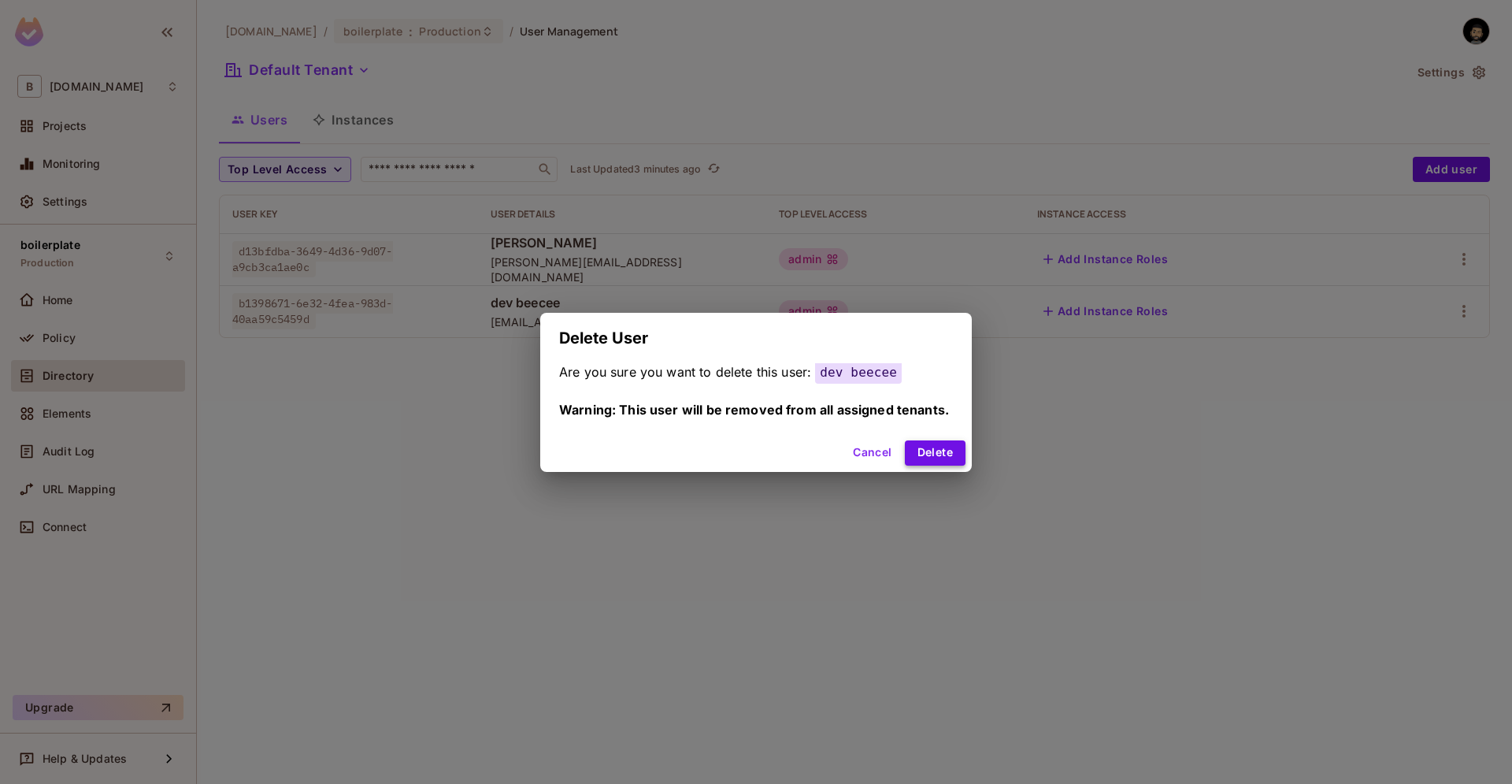
click at [937, 459] on button "Delete" at bounding box center [935, 453] width 61 height 25
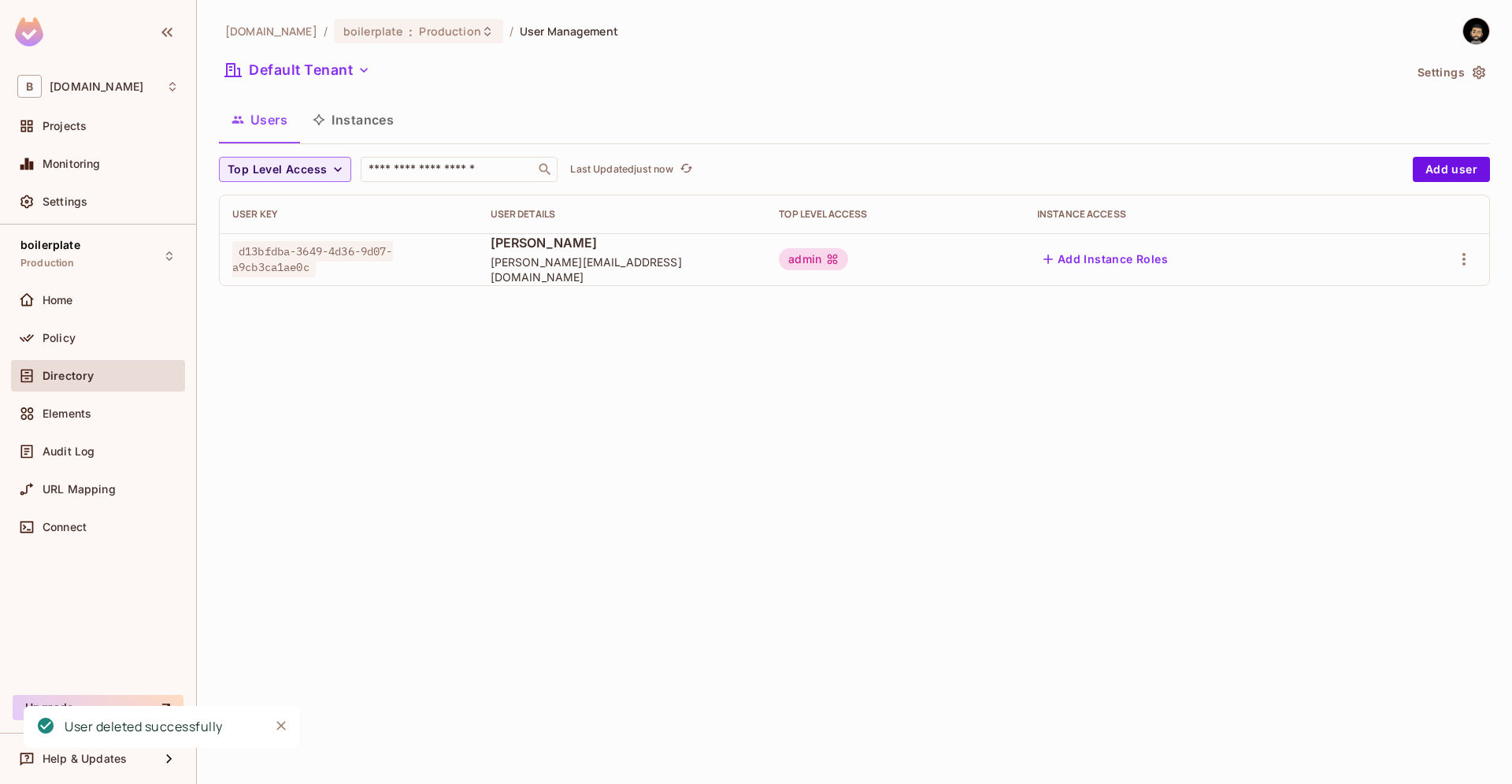
click at [273, 732] on icon "Close" at bounding box center [281, 726] width 16 height 16
click at [669, 457] on div "[DOMAIN_NAME] / boilerplate : Production / User Management Default Tenant Setti…" at bounding box center [854, 392] width 1315 height 784
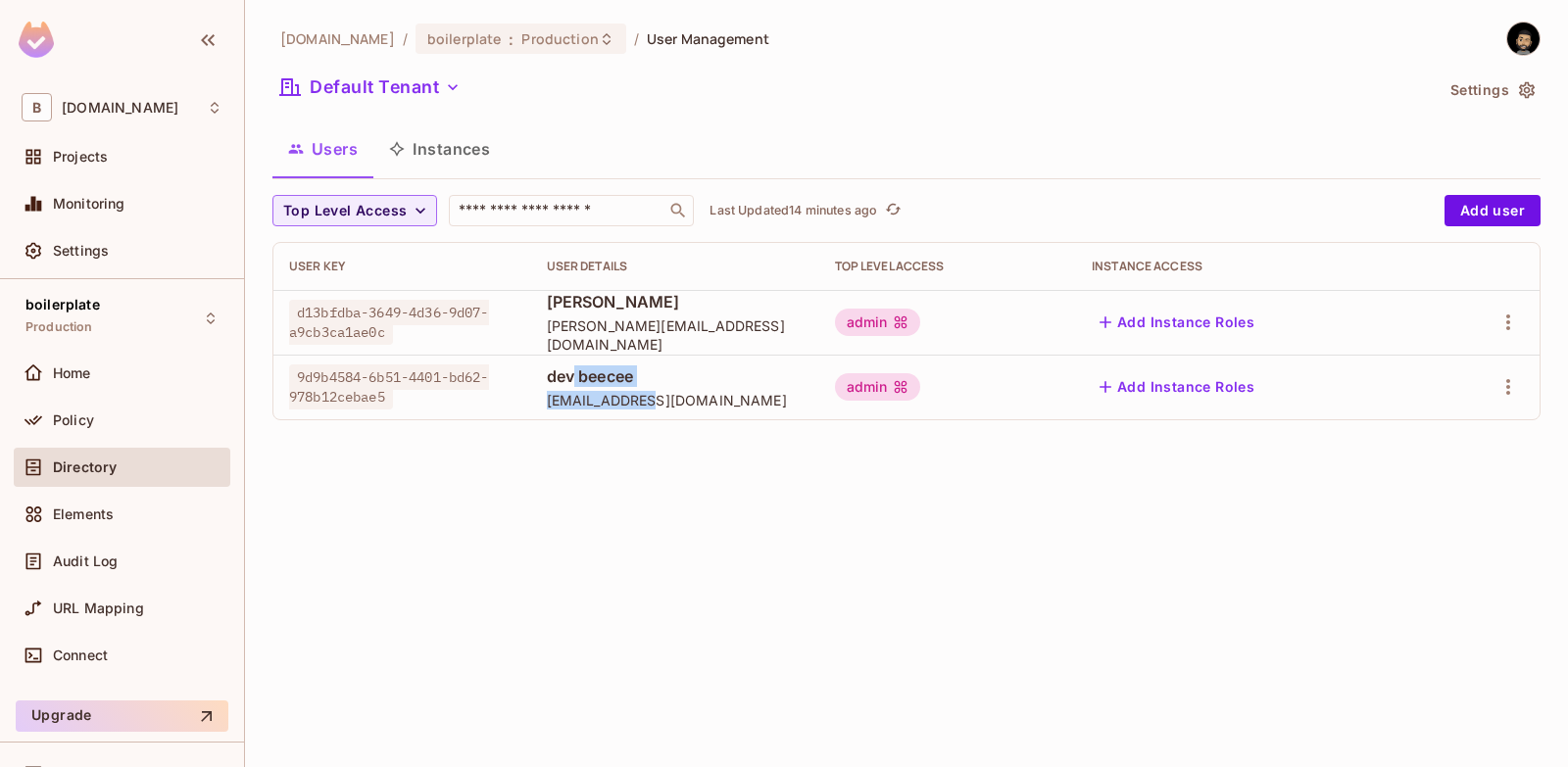
drag, startPoint x: 770, startPoint y: 395, endPoint x: 696, endPoint y: 381, distance: 75.3
click at [696, 384] on div "dev beecee [EMAIL_ADDRESS][DOMAIN_NAME]" at bounding box center [675, 387] width 257 height 44
click at [696, 381] on span "dev beecee" at bounding box center [675, 377] width 257 height 22
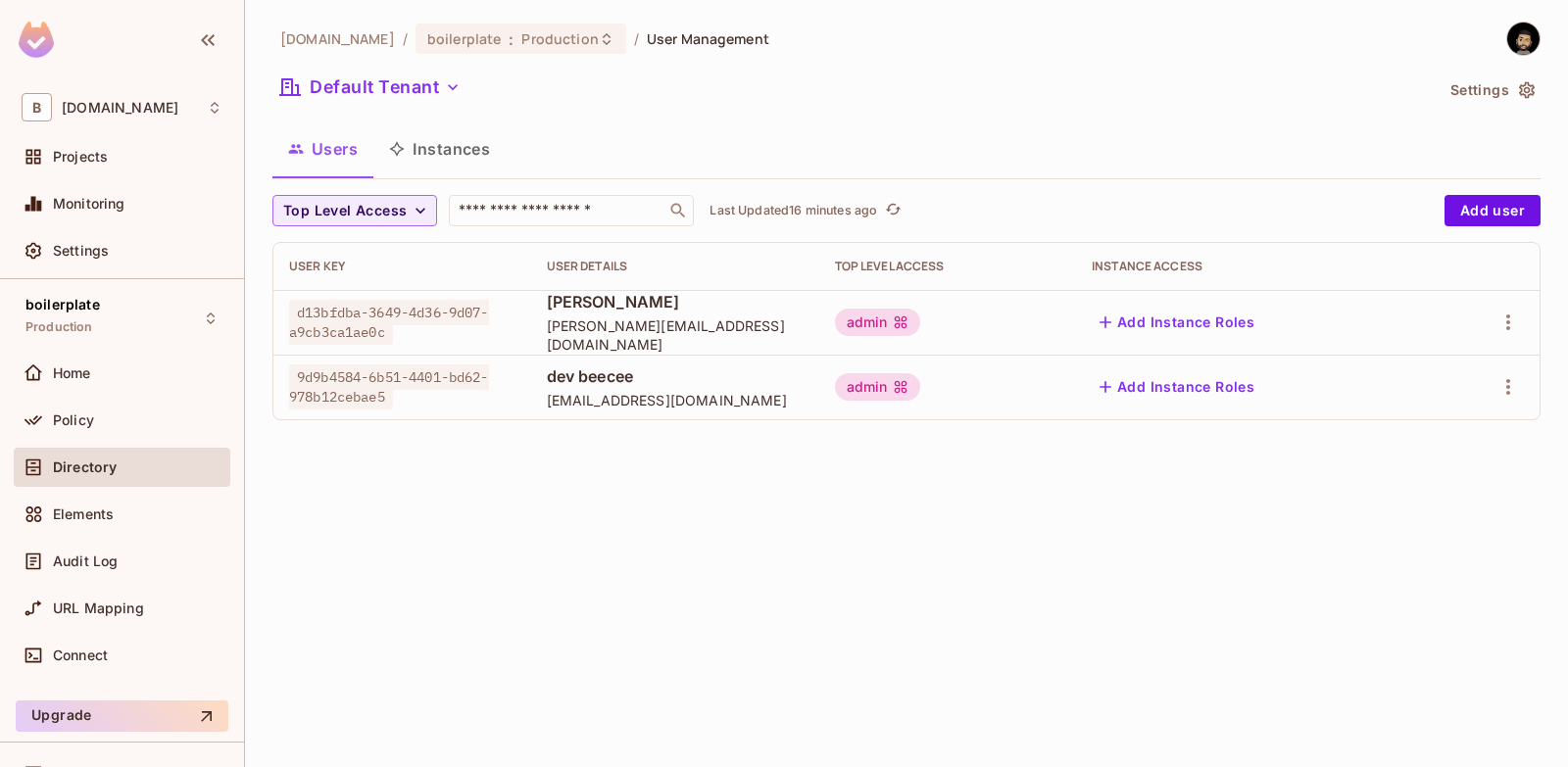
click at [614, 673] on div "[DOMAIN_NAME] / boilerplate : Production / User Management Default Tenant Setti…" at bounding box center [906, 384] width 1323 height 767
click at [898, 209] on icon "refresh" at bounding box center [893, 208] width 17 height 17
click at [474, 149] on button "Instances" at bounding box center [440, 149] width 133 height 49
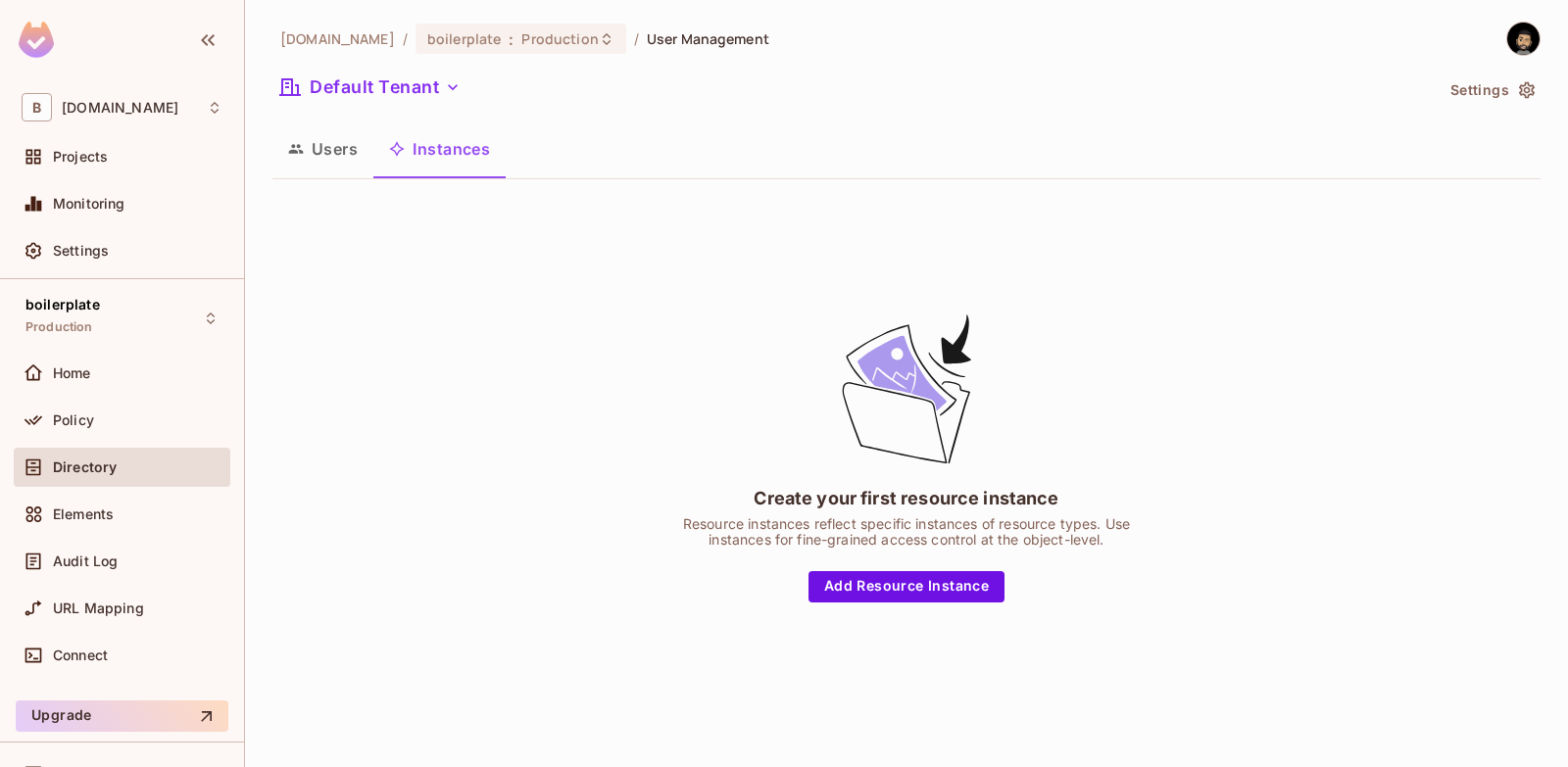
click at [326, 138] on button "Users" at bounding box center [323, 149] width 101 height 49
